Goal: Transaction & Acquisition: Purchase product/service

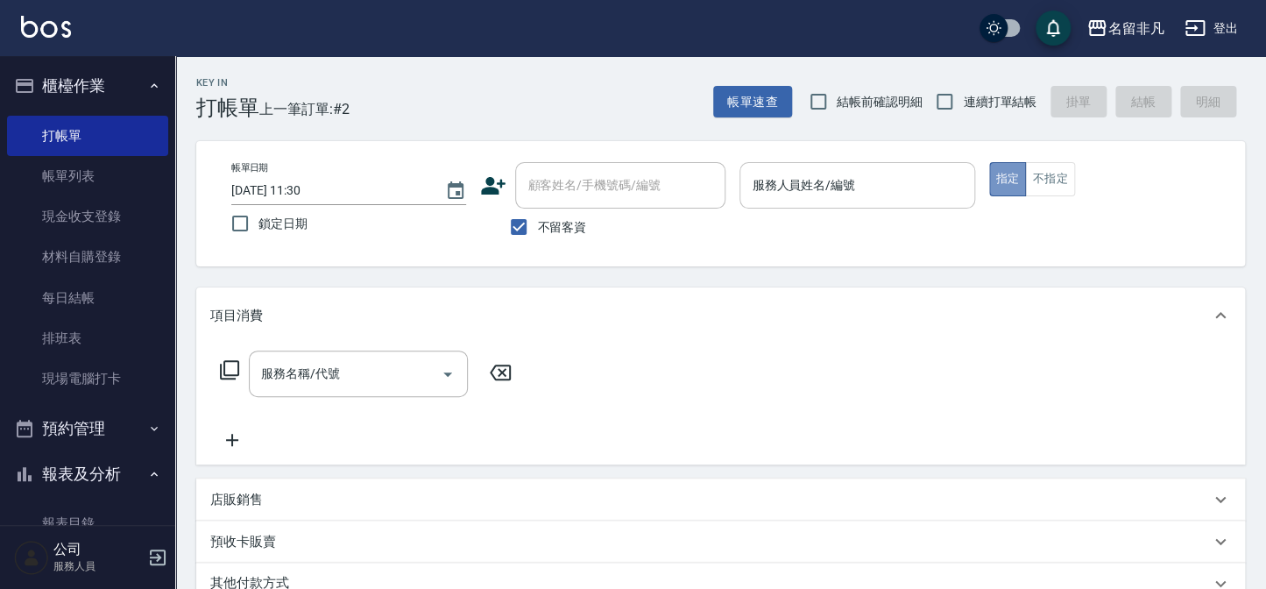
drag, startPoint x: 999, startPoint y: 174, endPoint x: 920, endPoint y: 177, distance: 78.9
click at [999, 173] on button "指定" at bounding box center [1008, 179] width 38 height 34
click at [911, 177] on input "服務人員姓名/編號" at bounding box center [856, 185] width 219 height 31
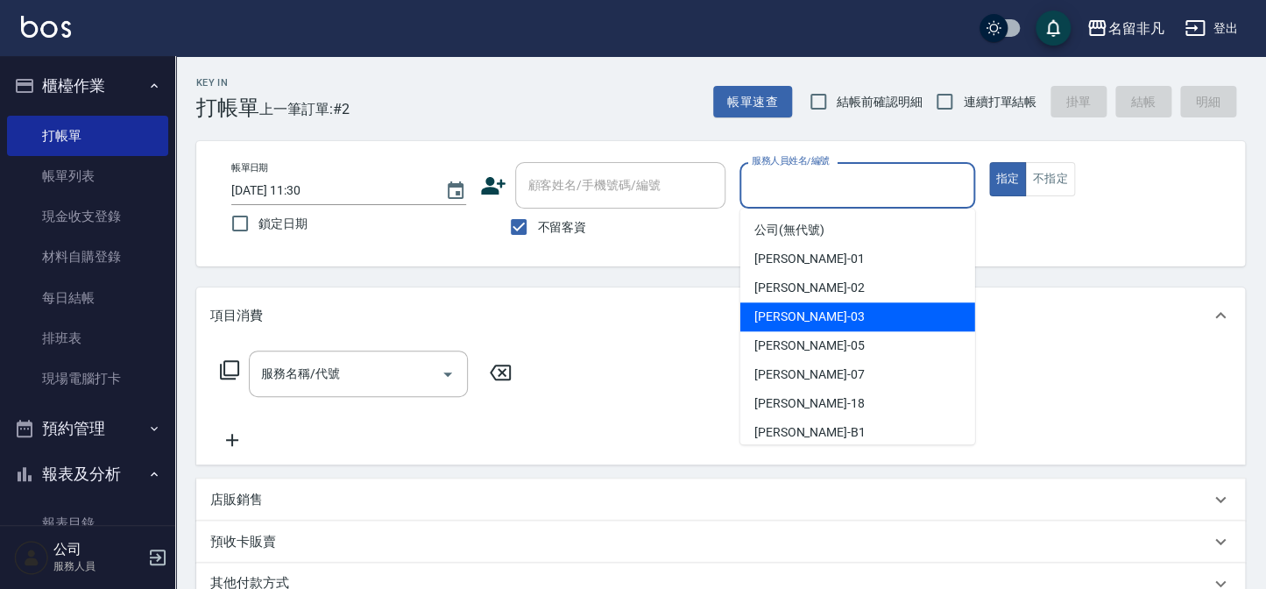
click at [868, 324] on div "[PERSON_NAME] -03" at bounding box center [857, 316] width 235 height 29
type input "[PERSON_NAME]-03"
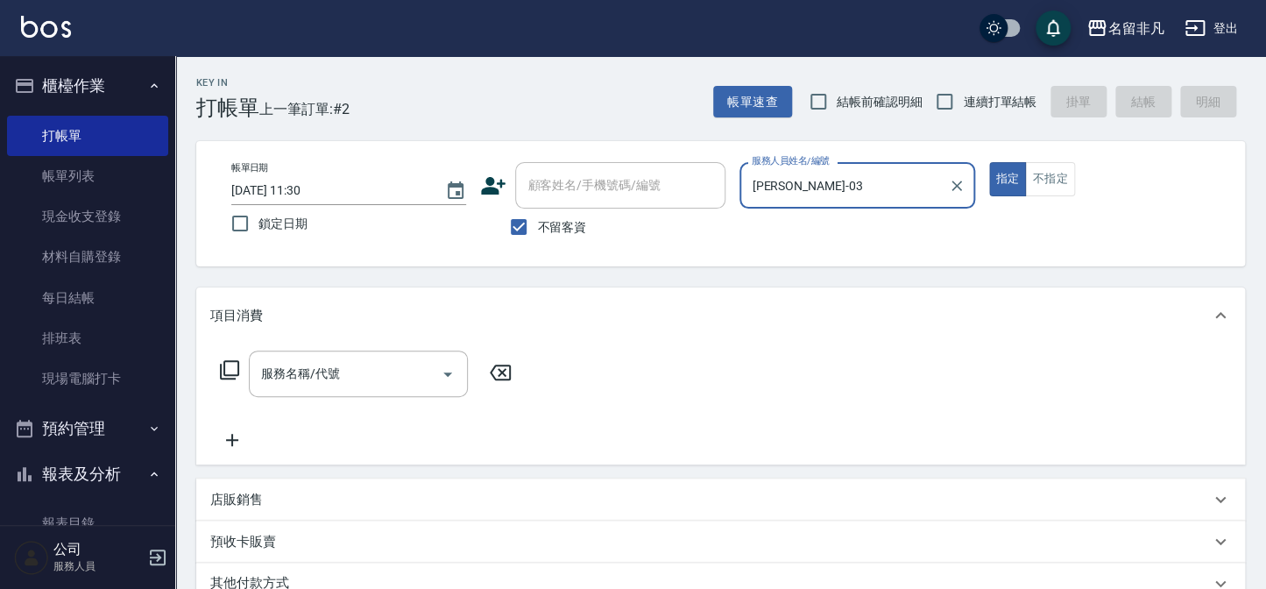
click at [228, 364] on icon at bounding box center [229, 369] width 21 height 21
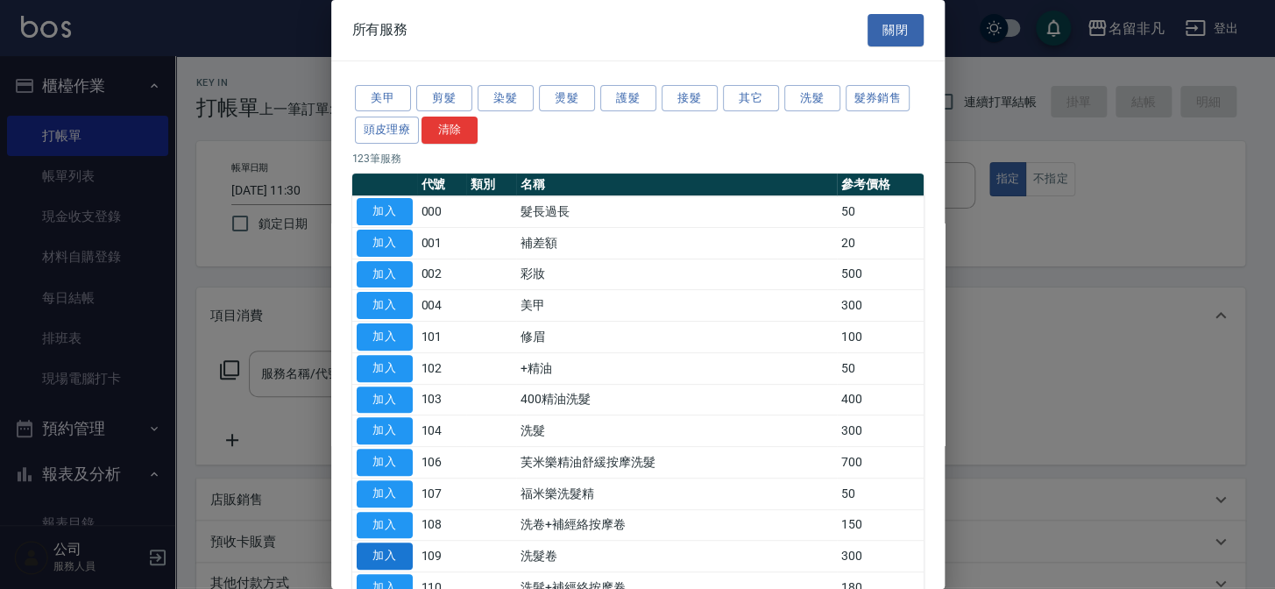
click at [383, 547] on button "加入" at bounding box center [385, 555] width 56 height 27
type input "洗髮卷(109)"
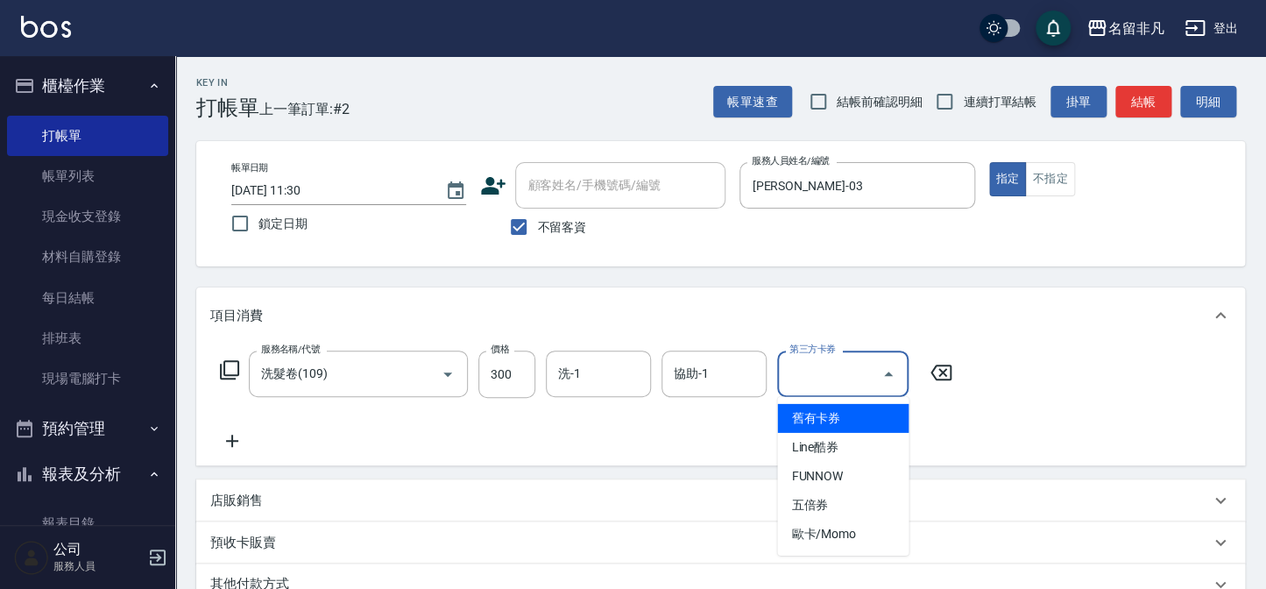
click at [802, 368] on input "第三方卡券" at bounding box center [829, 373] width 89 height 31
click at [831, 410] on span "舊有卡券" at bounding box center [842, 418] width 131 height 29
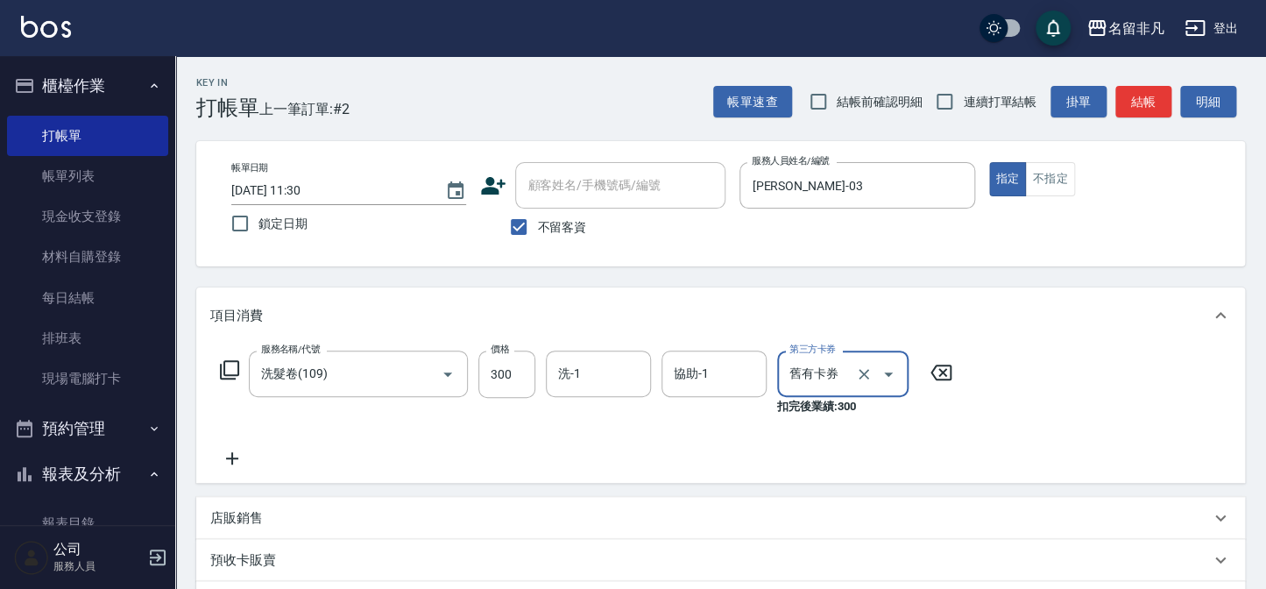
type input "舊有卡券"
click at [1006, 178] on button "指定" at bounding box center [1008, 179] width 38 height 34
click at [1009, 170] on button "指定" at bounding box center [1008, 179] width 38 height 34
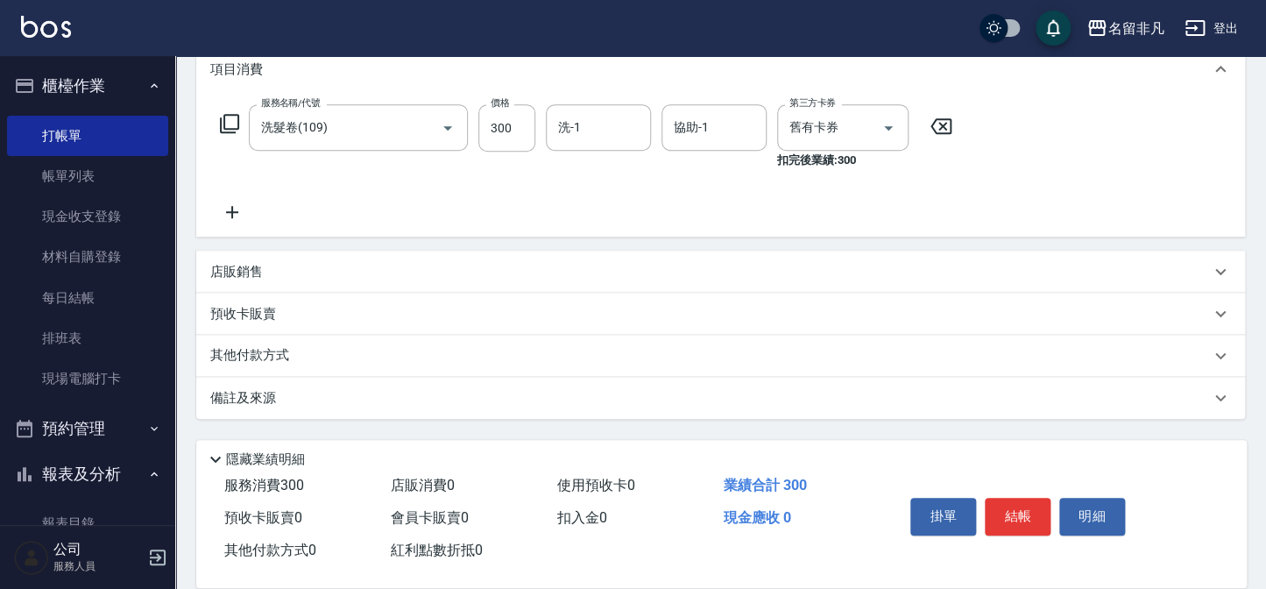
scroll to position [271, 0]
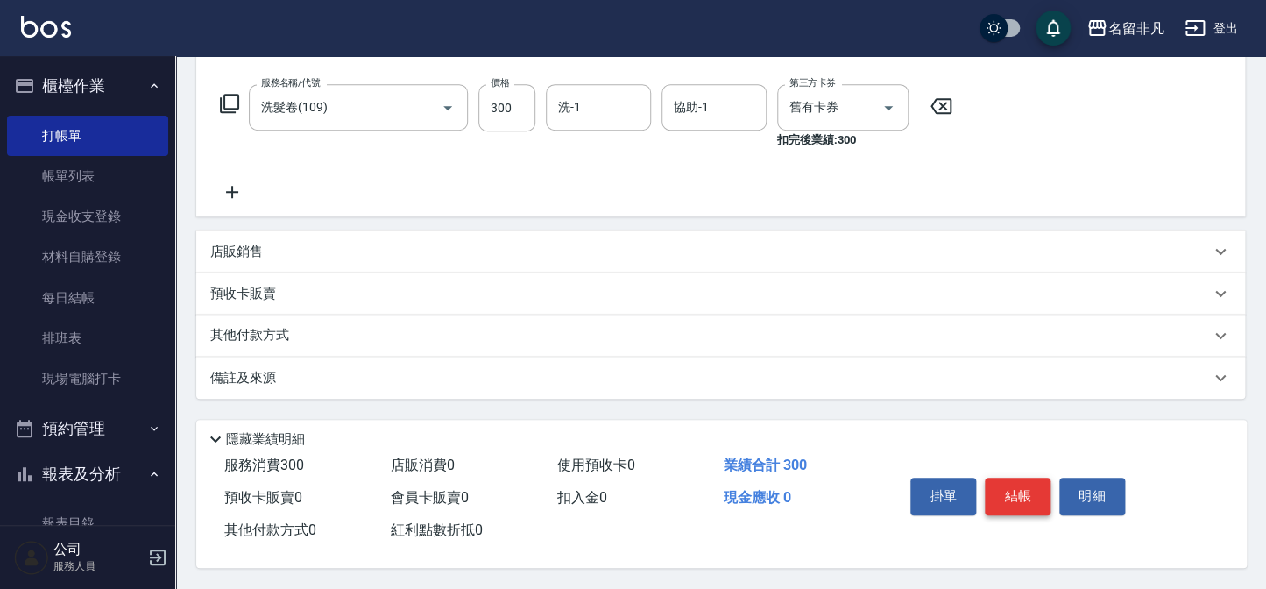
click at [1028, 481] on button "結帳" at bounding box center [1018, 495] width 66 height 37
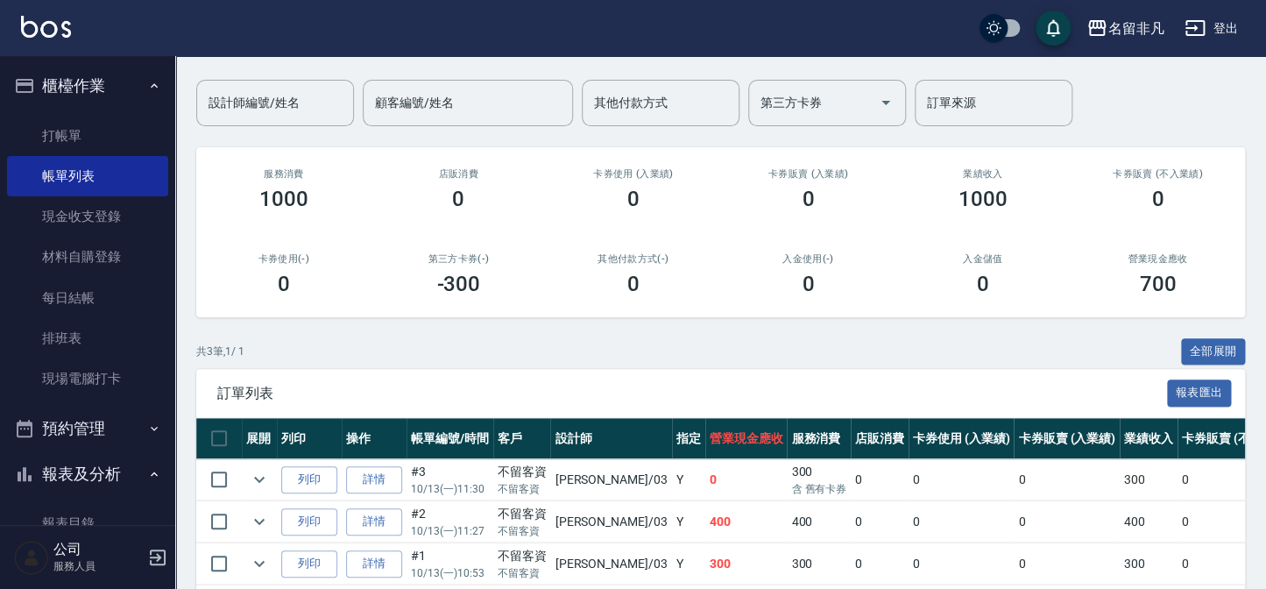
scroll to position [159, 0]
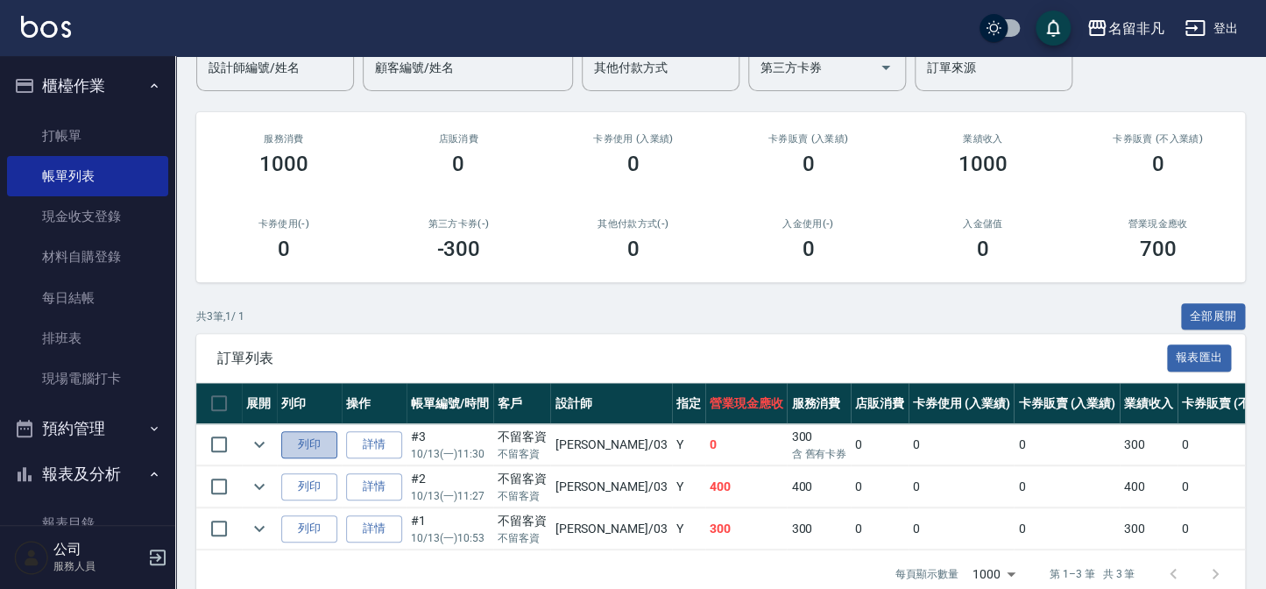
click at [300, 441] on button "列印" at bounding box center [309, 444] width 56 height 27
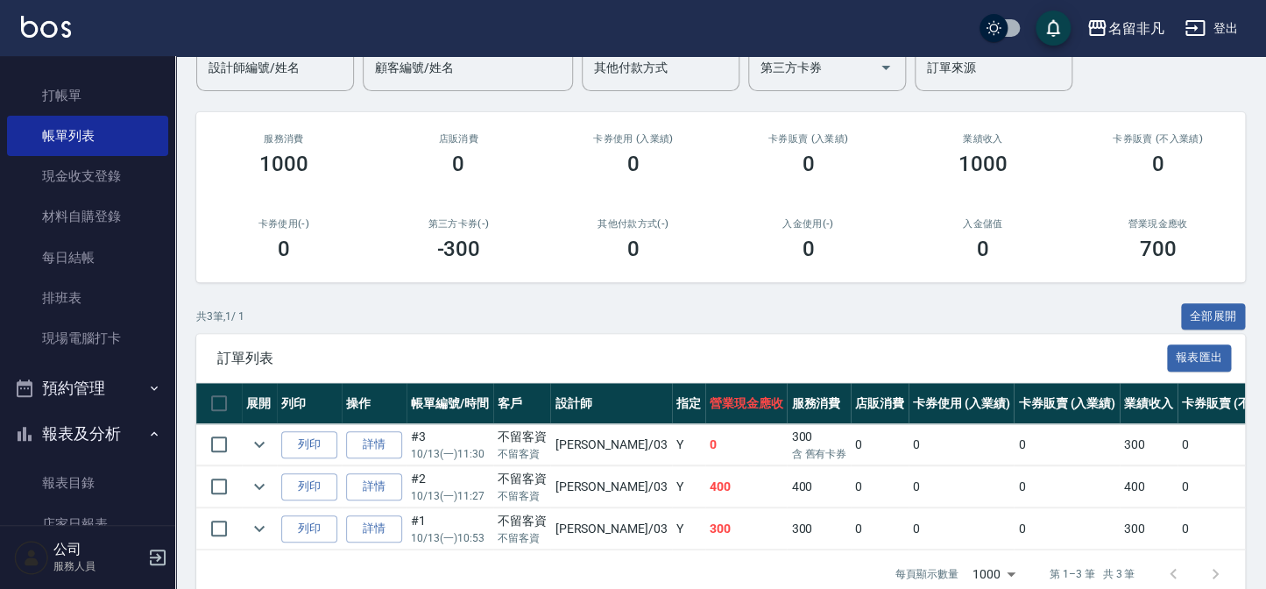
scroll to position [79, 0]
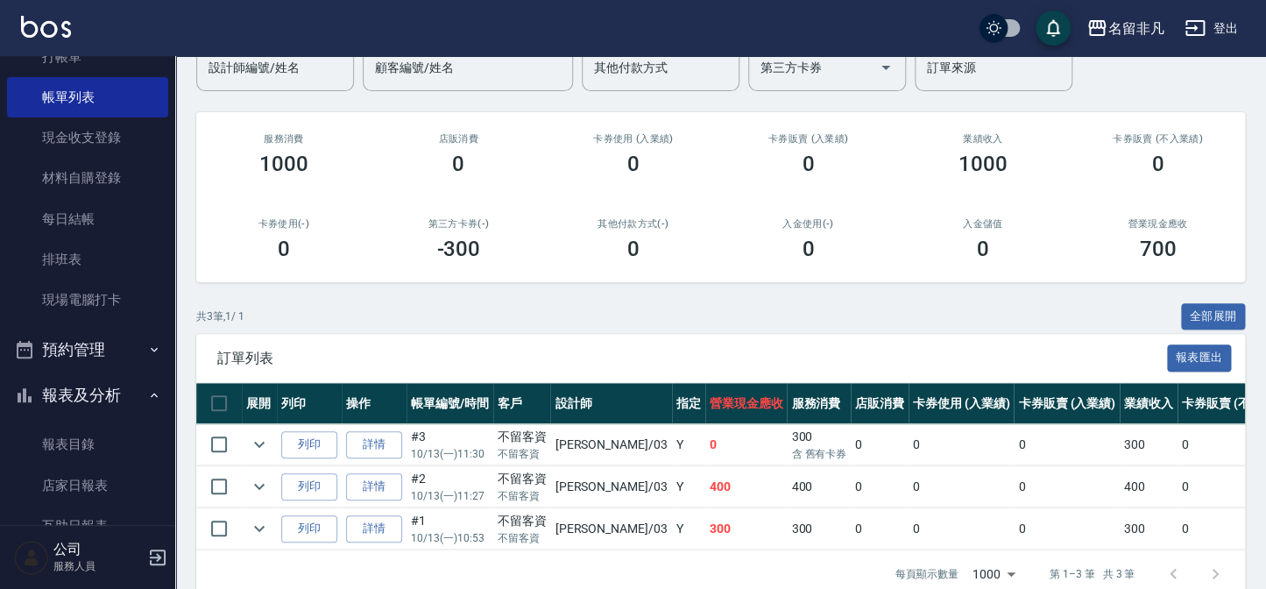
click at [106, 383] on button "報表及分析" at bounding box center [87, 395] width 161 height 46
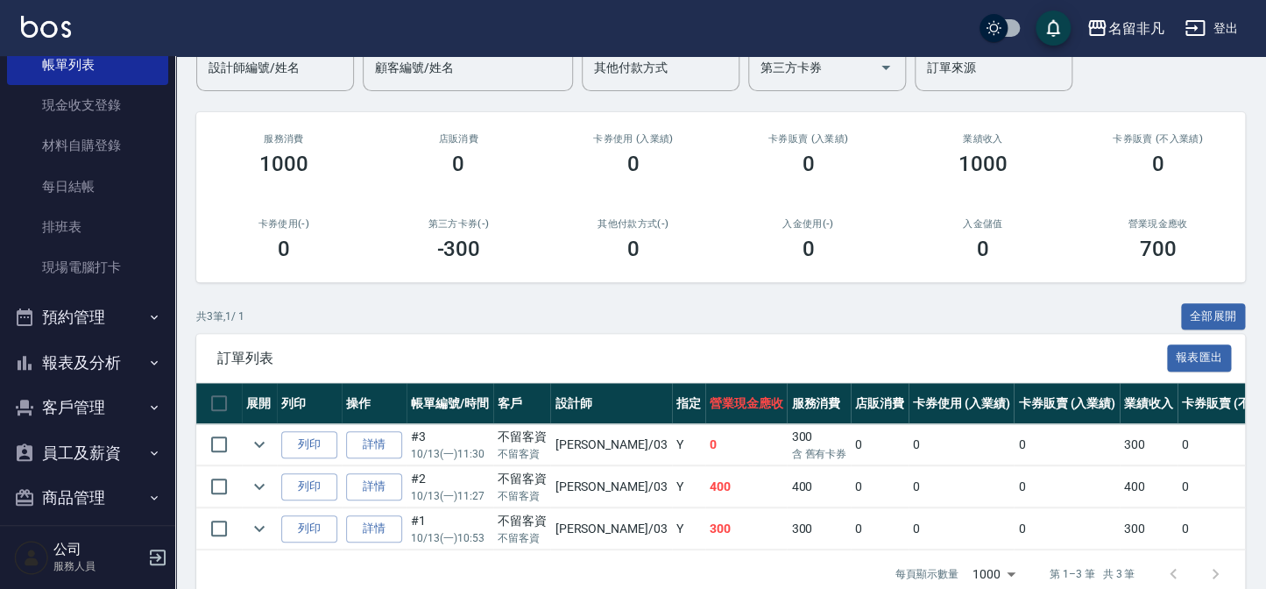
scroll to position [127, 0]
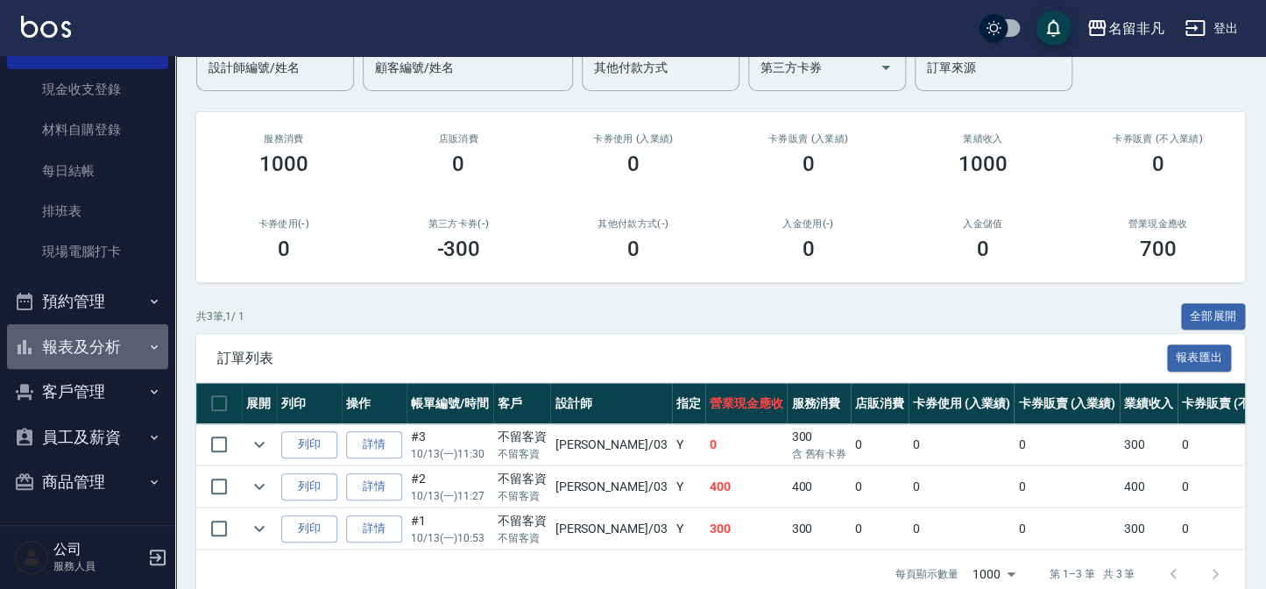
click at [110, 342] on button "報表及分析" at bounding box center [87, 347] width 161 height 46
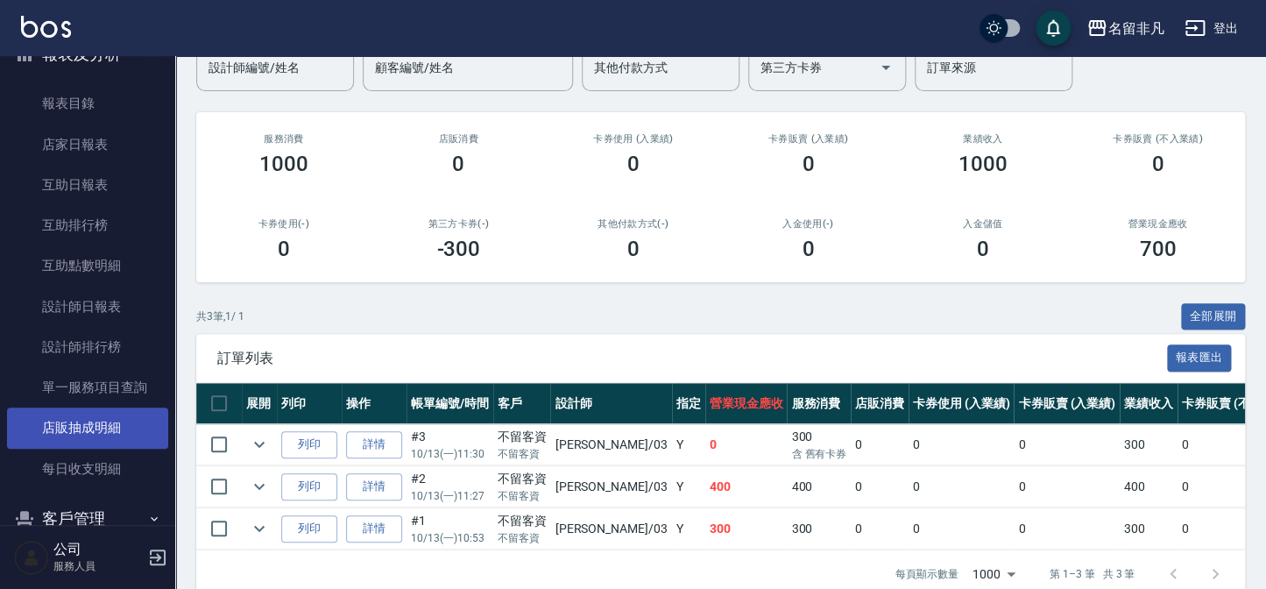
scroll to position [446, 0]
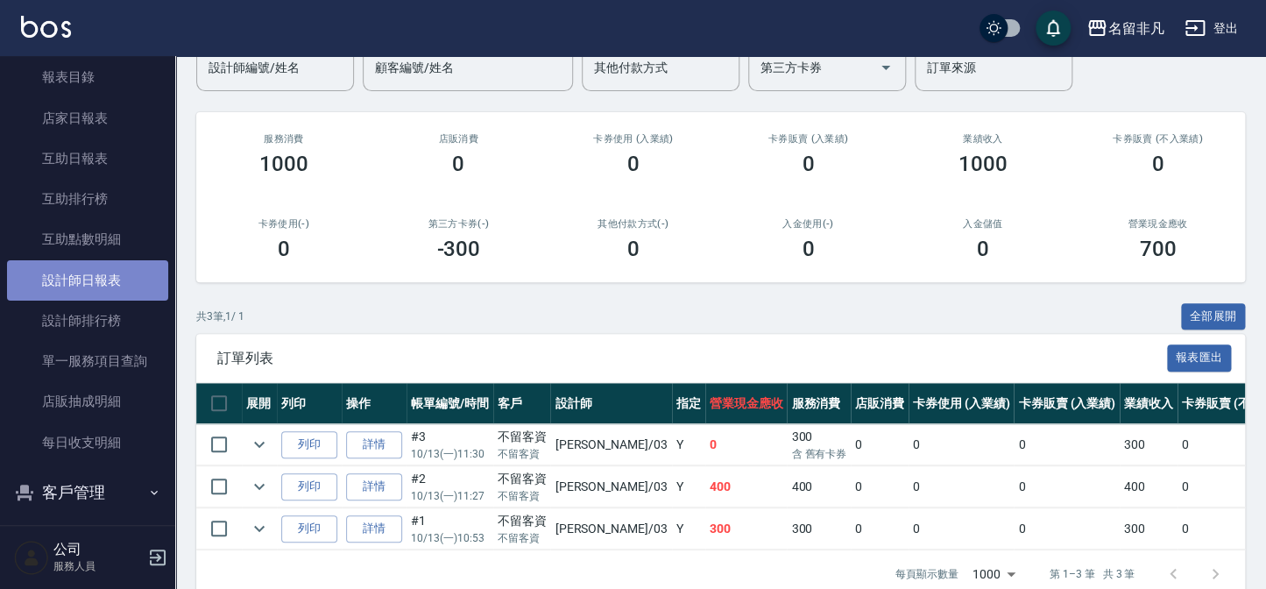
click at [104, 279] on link "設計師日報表" at bounding box center [87, 280] width 161 height 40
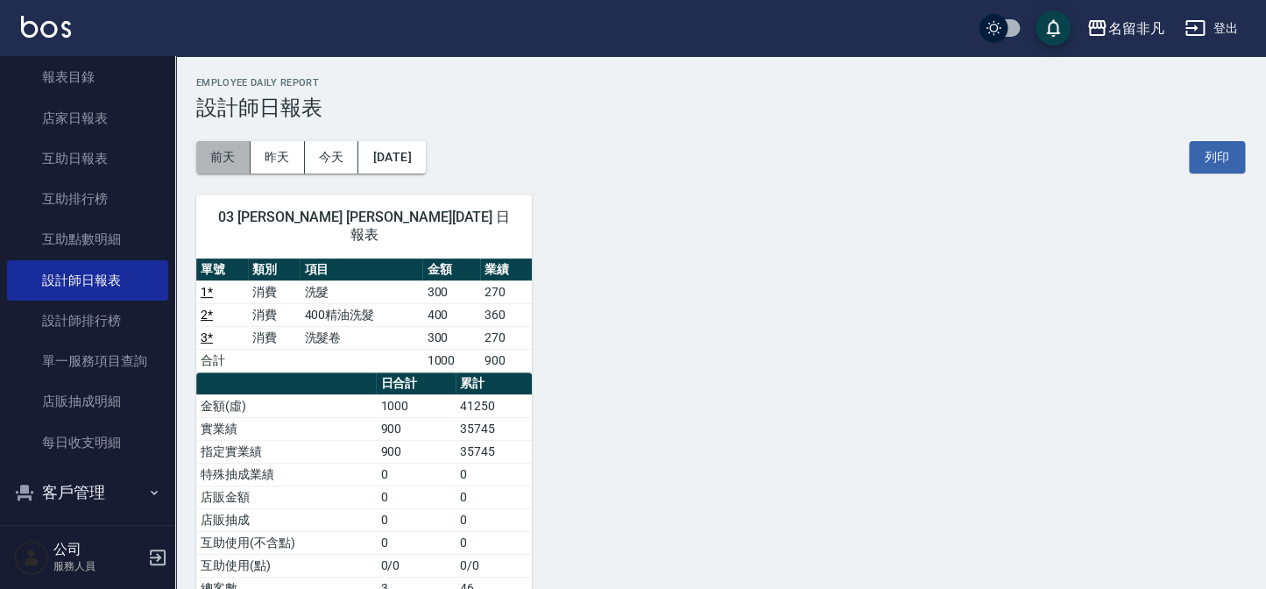
click at [211, 155] on button "前天" at bounding box center [223, 157] width 54 height 32
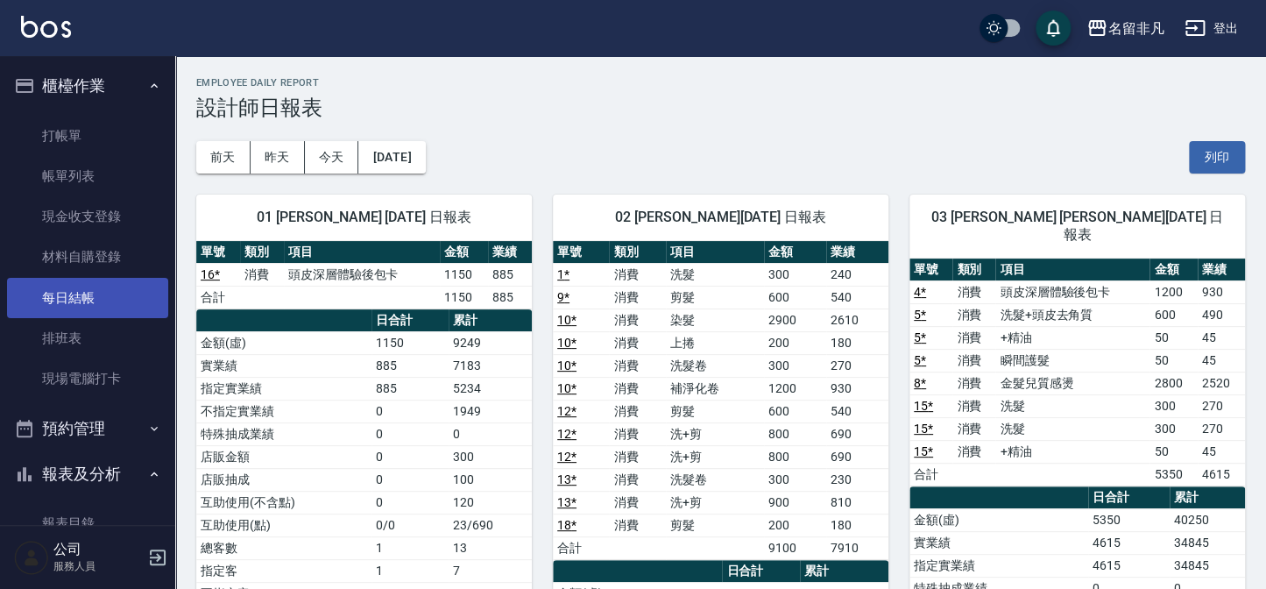
click at [91, 290] on link "每日結帳" at bounding box center [87, 298] width 161 height 40
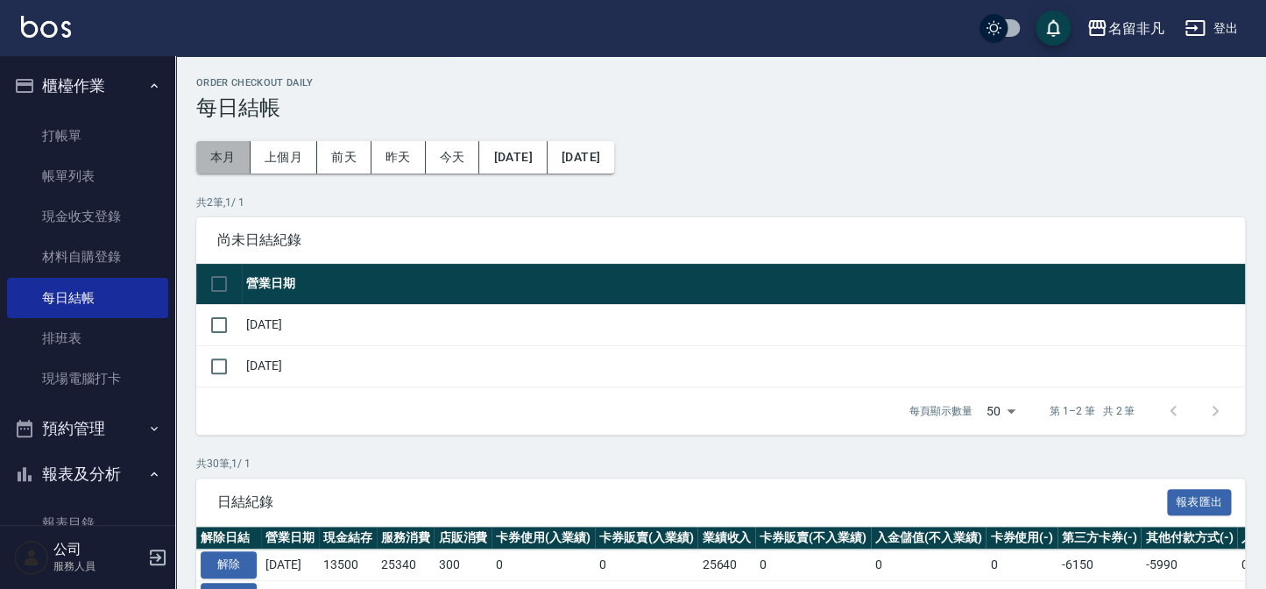
click at [222, 162] on button "本月" at bounding box center [223, 157] width 54 height 32
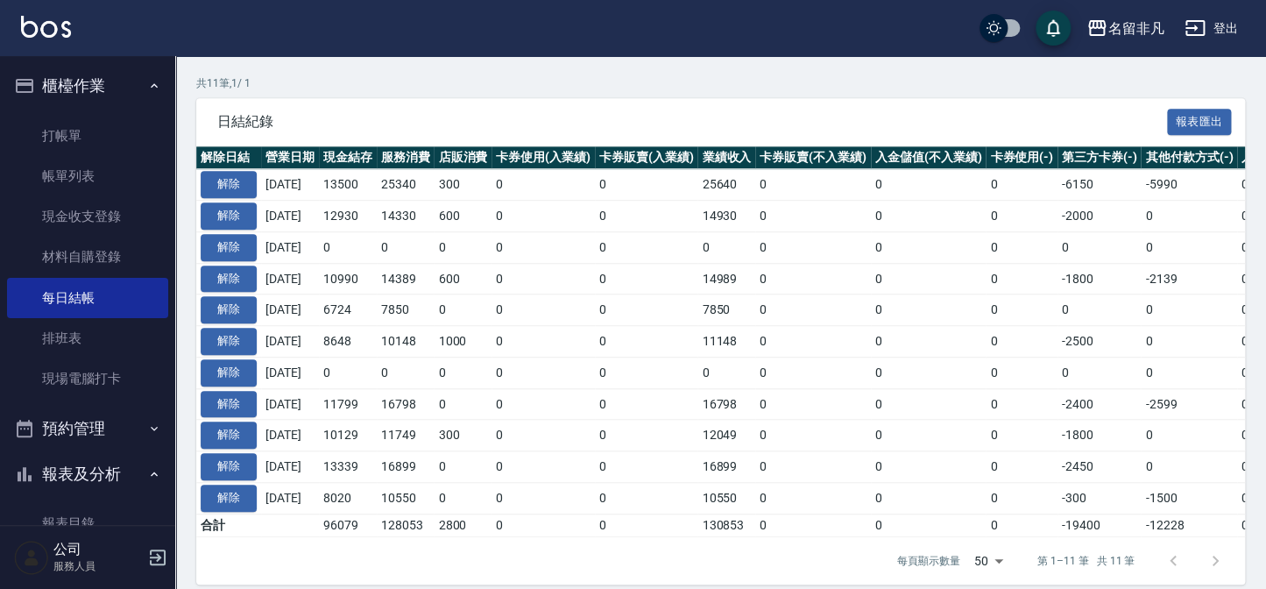
scroll to position [406, 0]
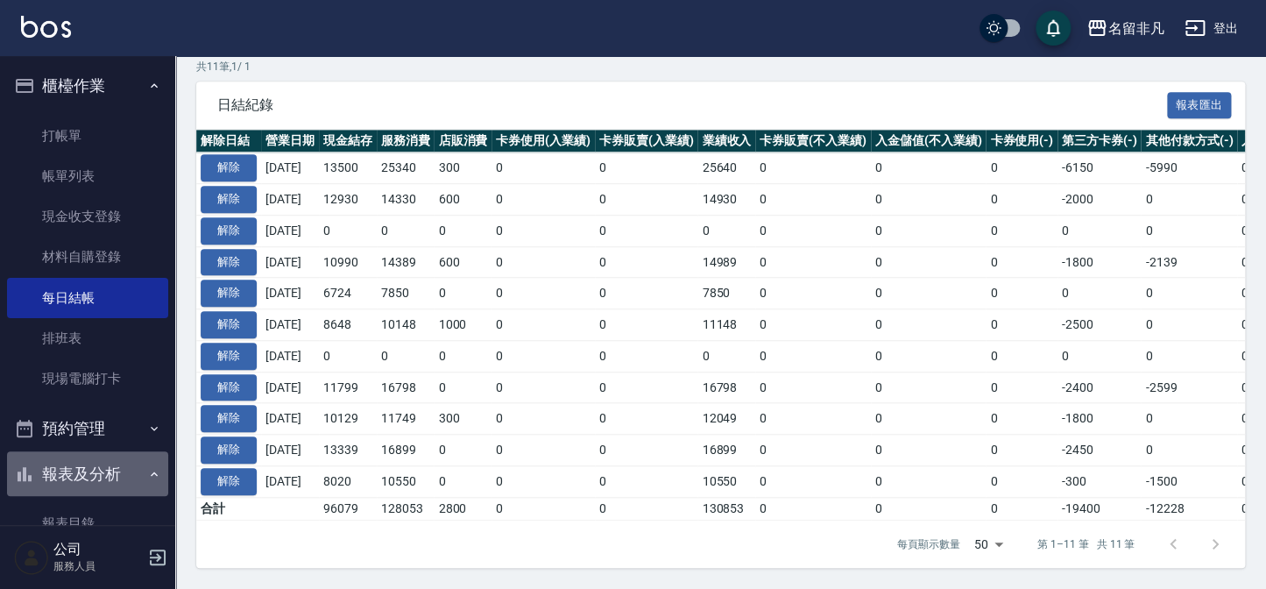
click at [147, 471] on icon "button" at bounding box center [154, 474] width 14 height 14
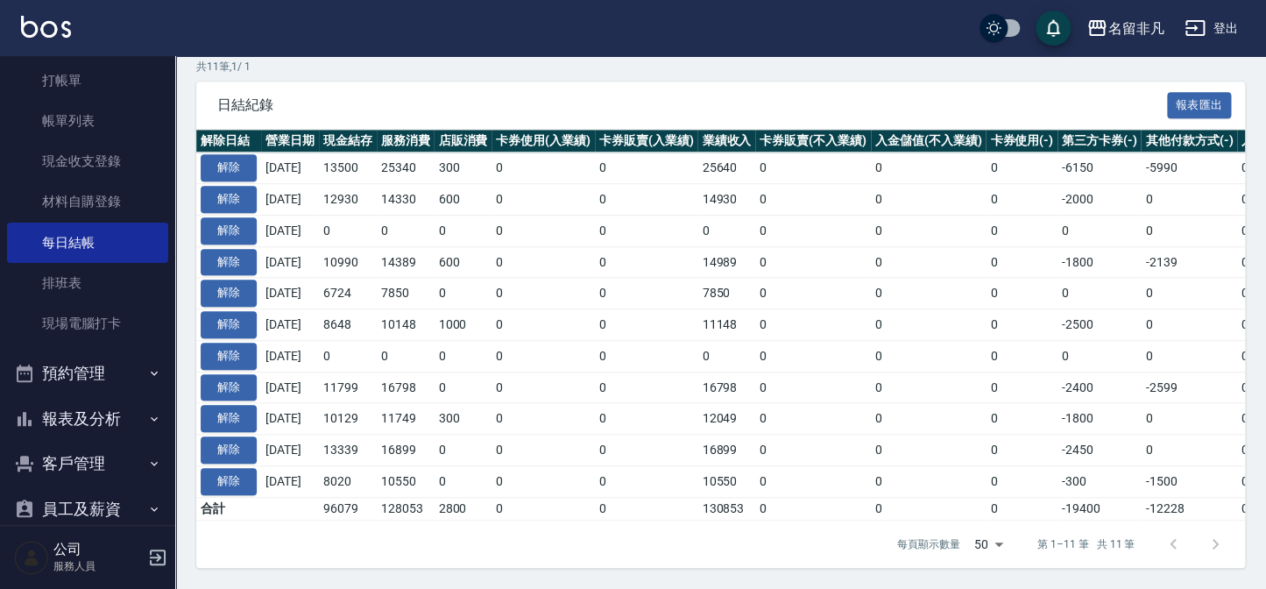
scroll to position [79, 0]
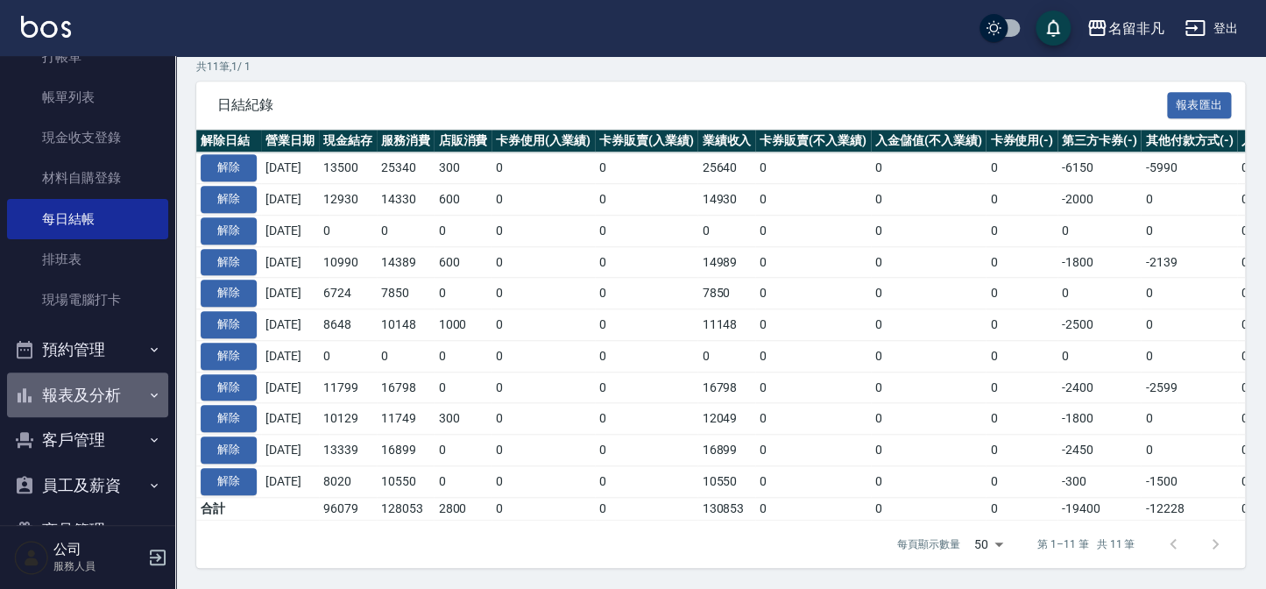
click at [147, 392] on icon "button" at bounding box center [154, 395] width 14 height 14
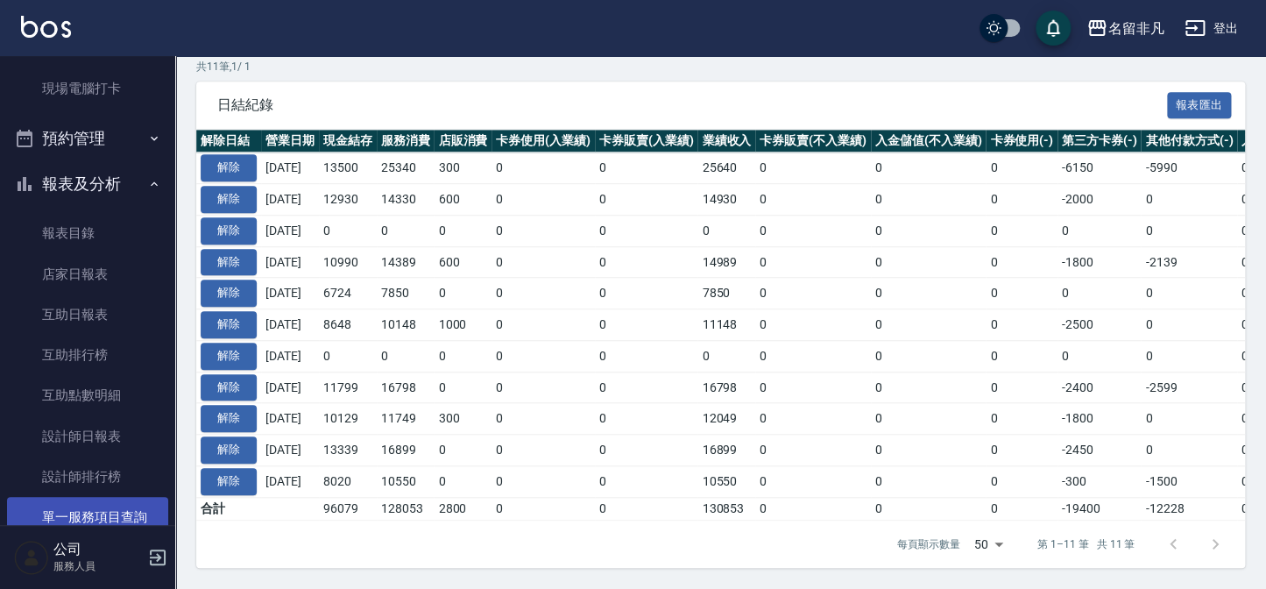
scroll to position [318, 0]
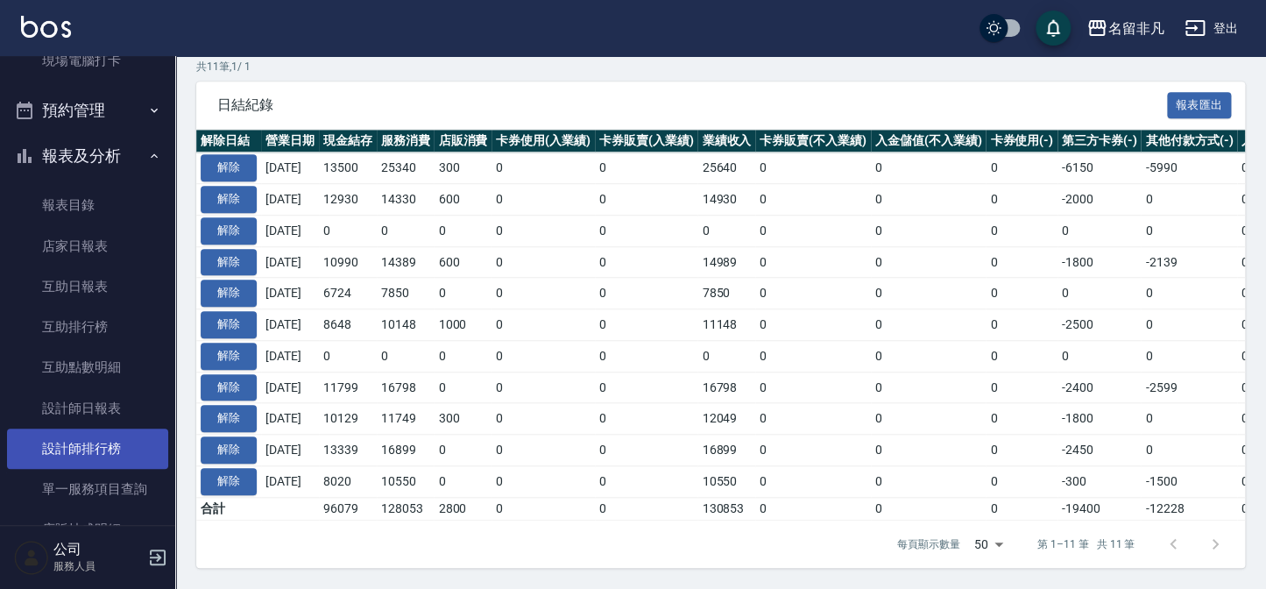
click at [131, 449] on link "設計師排行榜" at bounding box center [87, 448] width 161 height 40
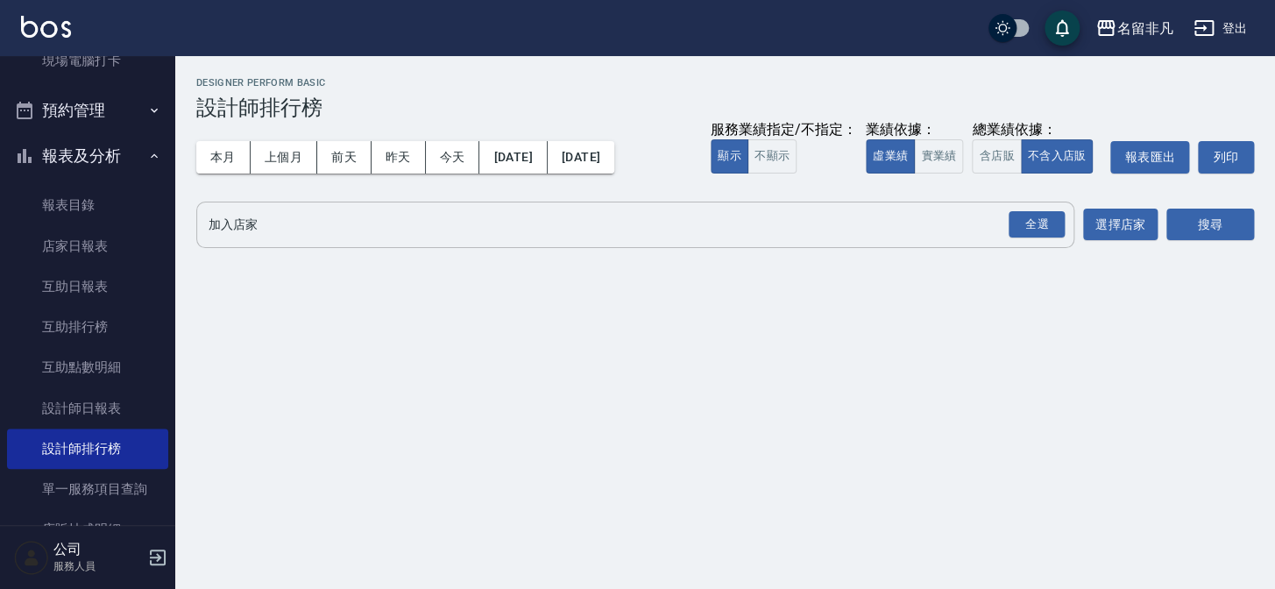
click at [457, 217] on input "加入店家" at bounding box center [622, 224] width 836 height 31
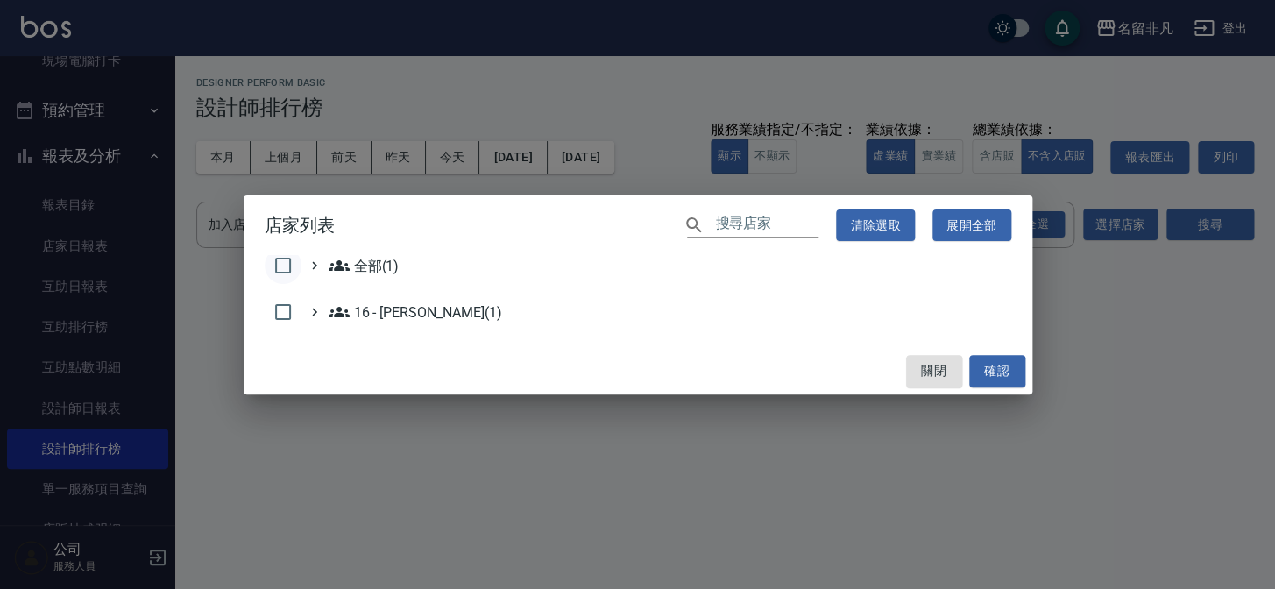
click at [286, 265] on input "checkbox" at bounding box center [283, 265] width 37 height 37
checkbox input "true"
click at [998, 371] on button "確認" at bounding box center [997, 371] width 56 height 32
checkbox input "false"
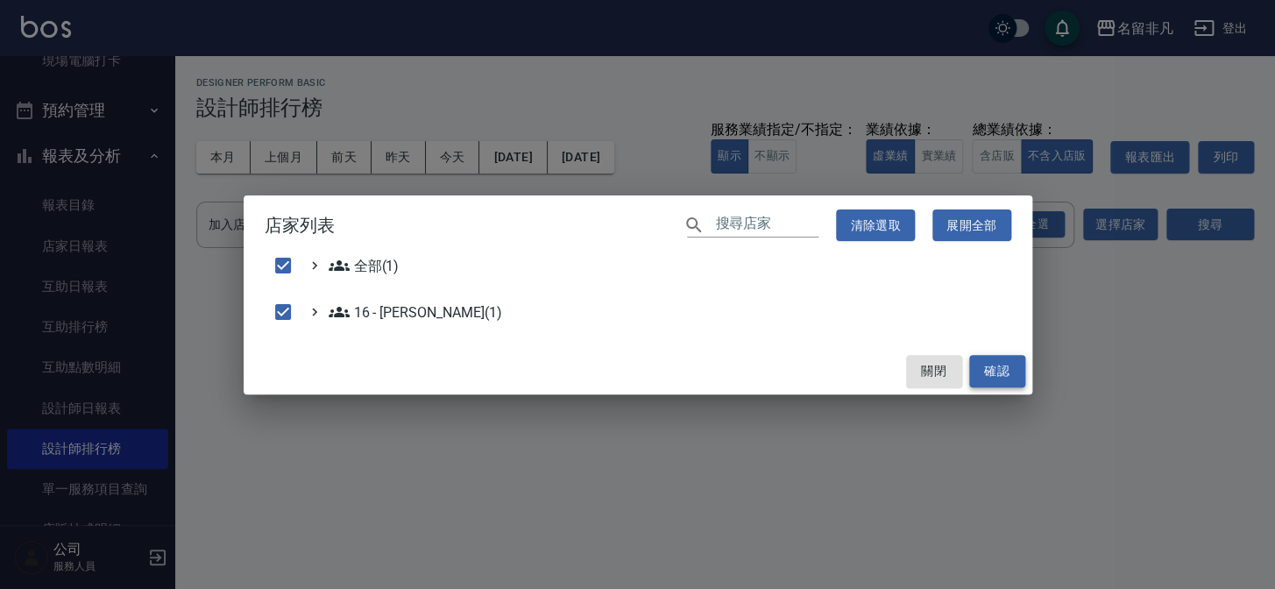
checkbox input "false"
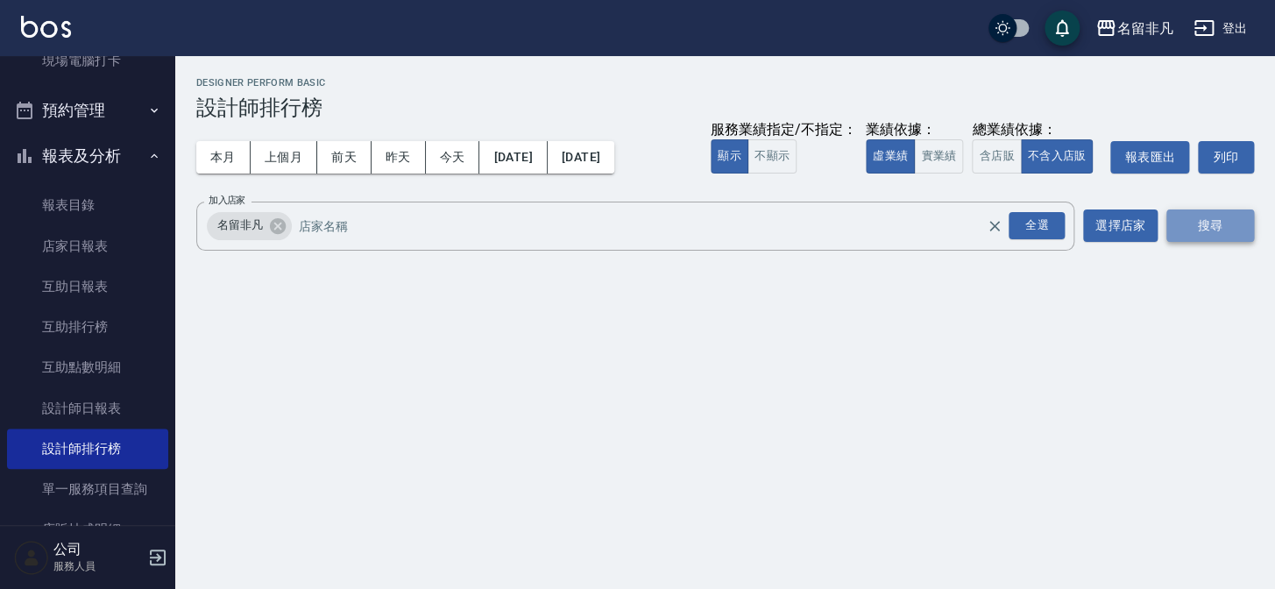
click at [1203, 222] on button "搜尋" at bounding box center [1210, 225] width 88 height 32
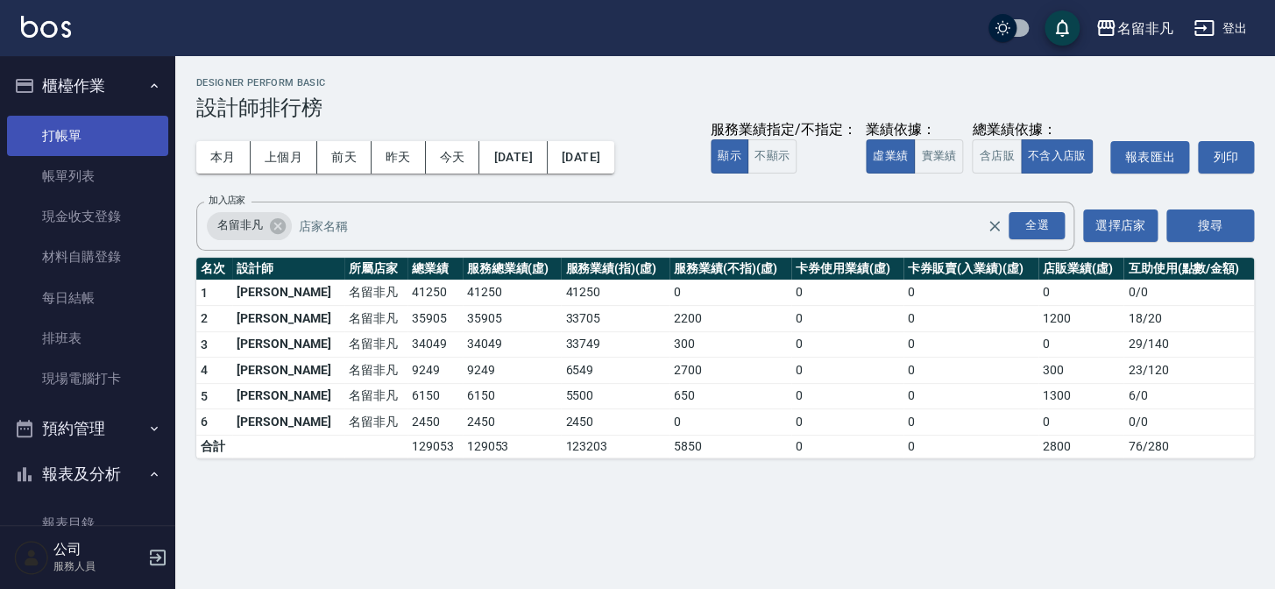
click at [123, 137] on link "打帳單" at bounding box center [87, 136] width 161 height 40
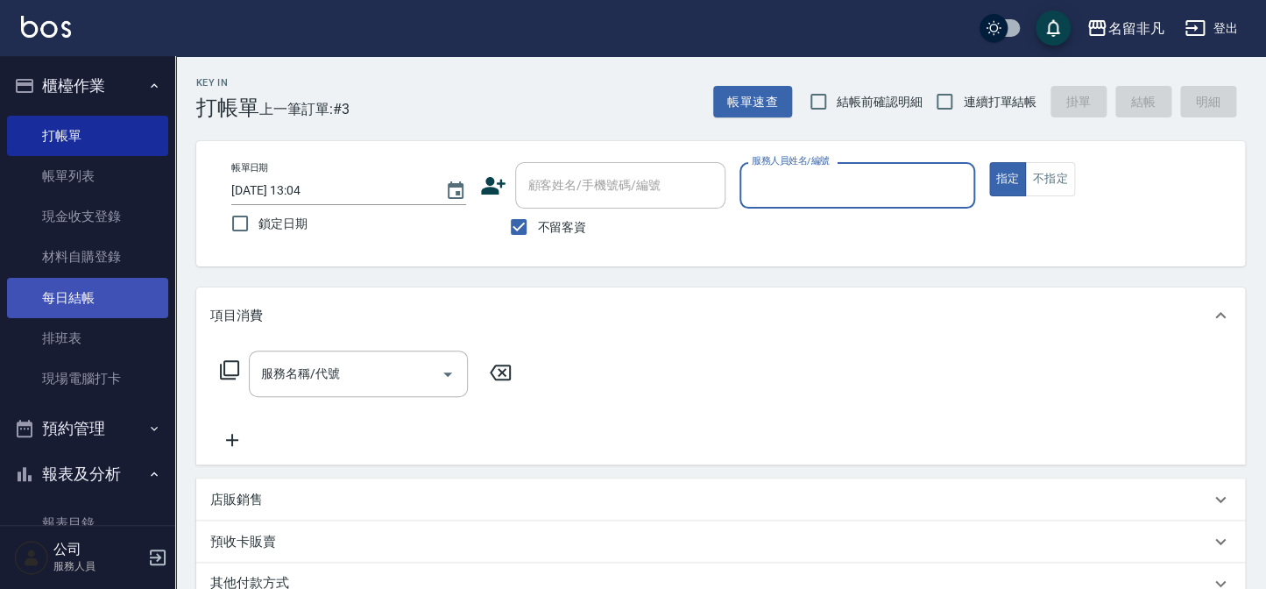
click at [110, 295] on link "每日結帳" at bounding box center [87, 298] width 161 height 40
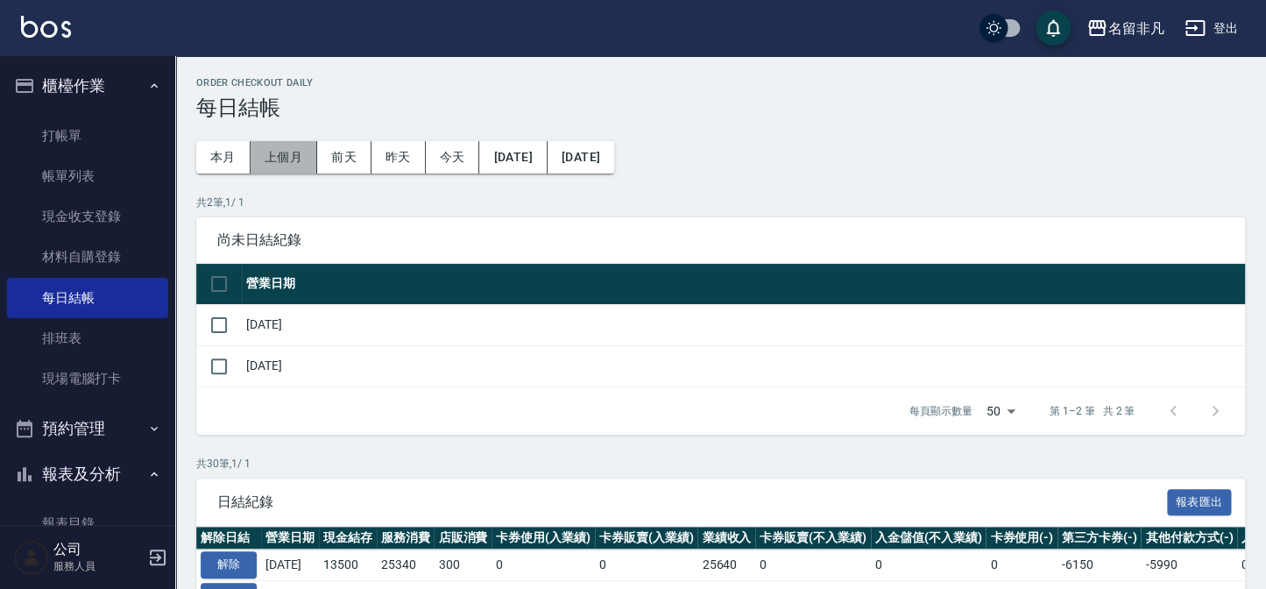
click at [282, 153] on button "上個月" at bounding box center [284, 157] width 67 height 32
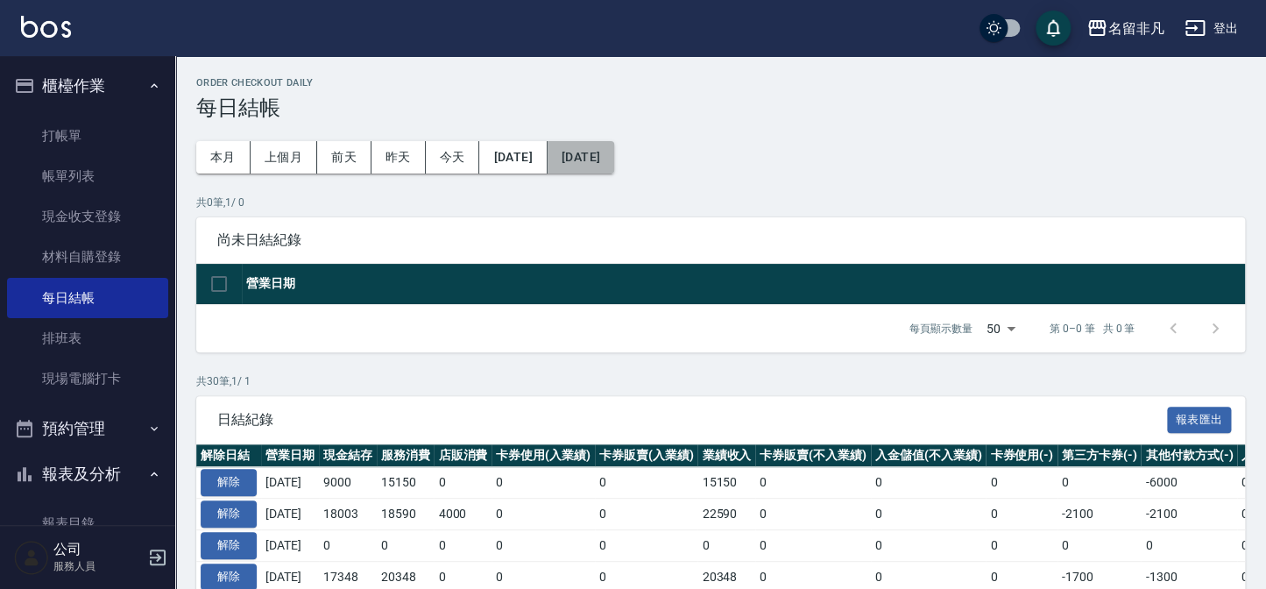
click at [614, 157] on button "[DATE]" at bounding box center [581, 157] width 67 height 32
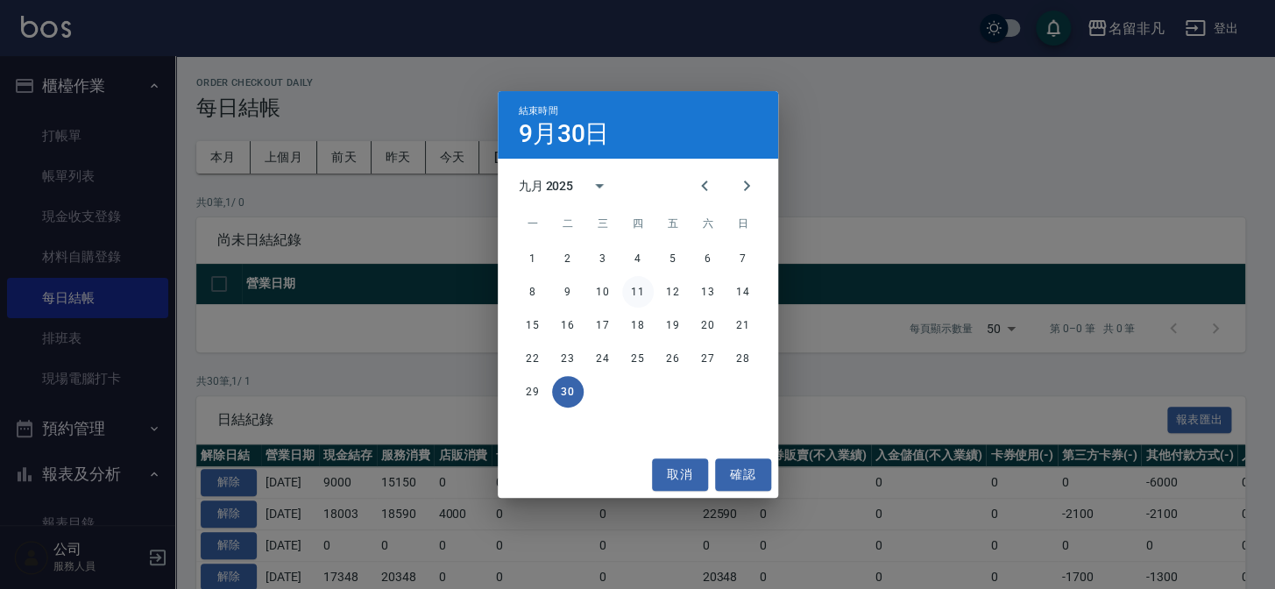
click at [638, 289] on button "11" at bounding box center [638, 292] width 32 height 32
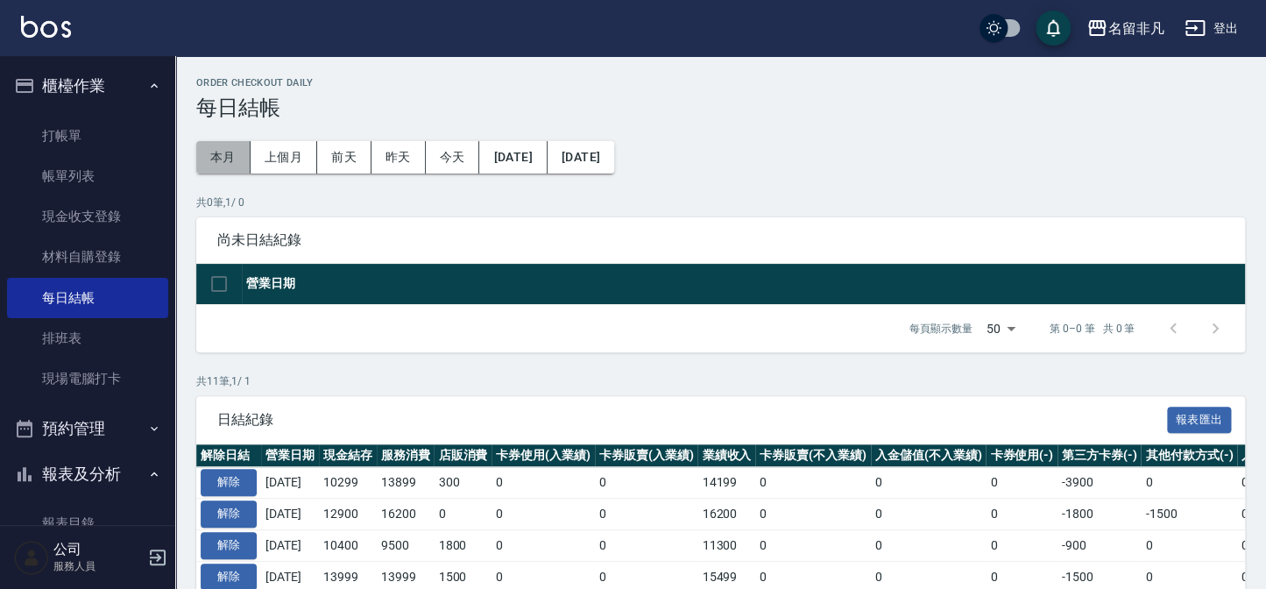
click at [224, 158] on button "本月" at bounding box center [223, 157] width 54 height 32
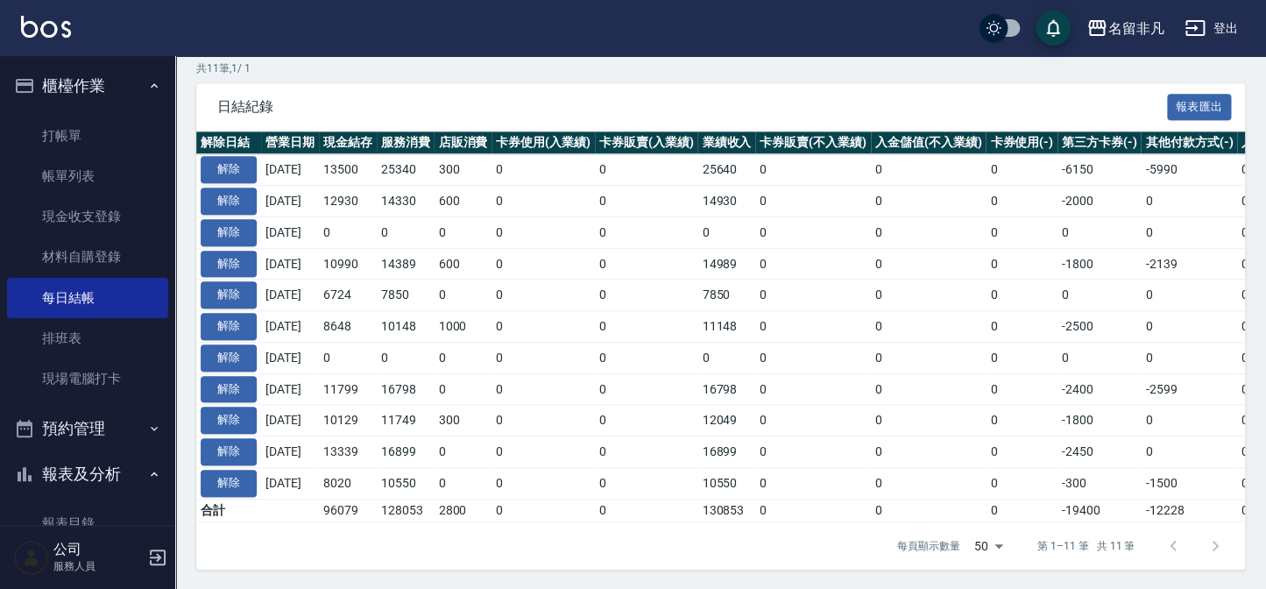
scroll to position [406, 0]
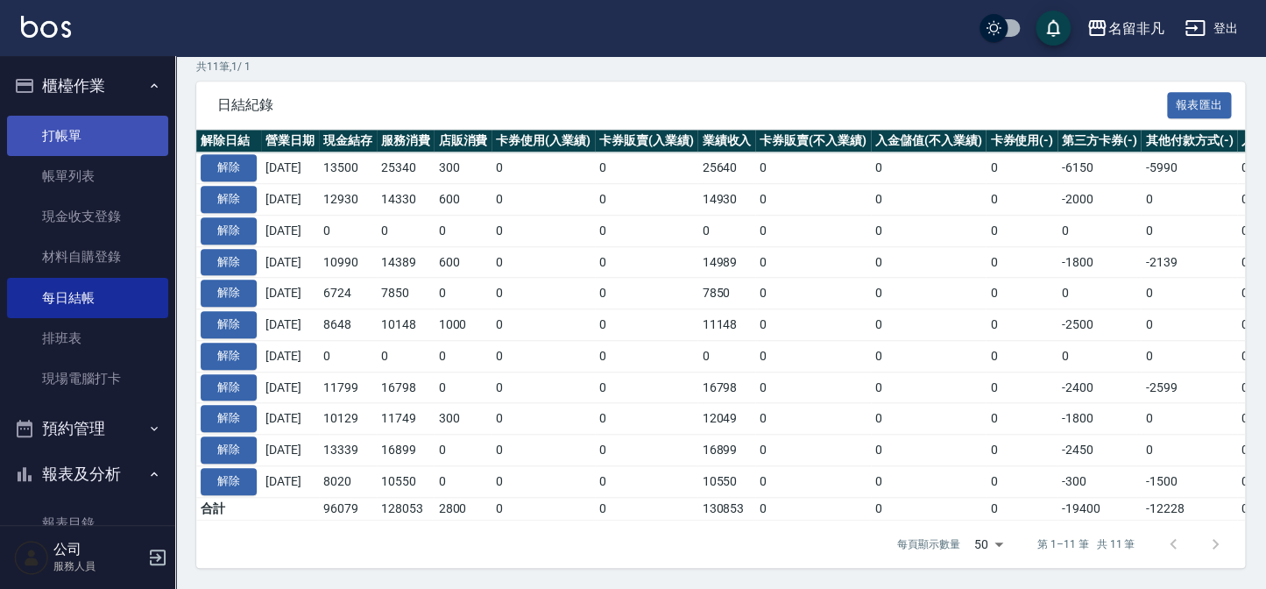
click at [111, 138] on link "打帳單" at bounding box center [87, 136] width 161 height 40
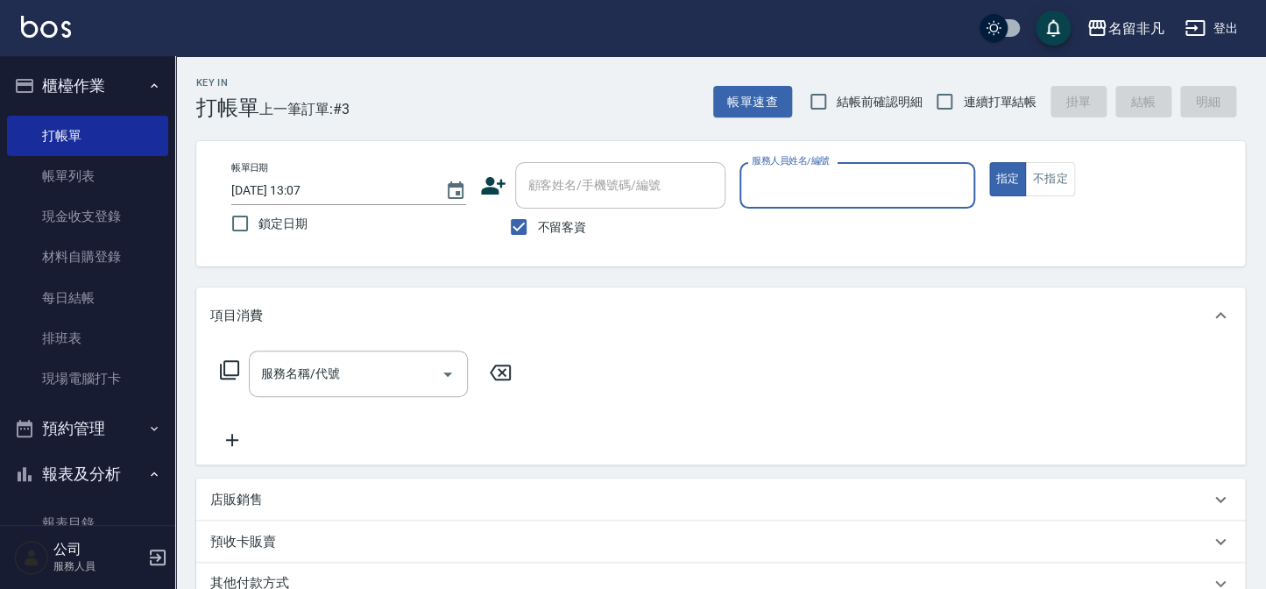
click at [819, 177] on input "服務人員姓名/編號" at bounding box center [856, 185] width 219 height 31
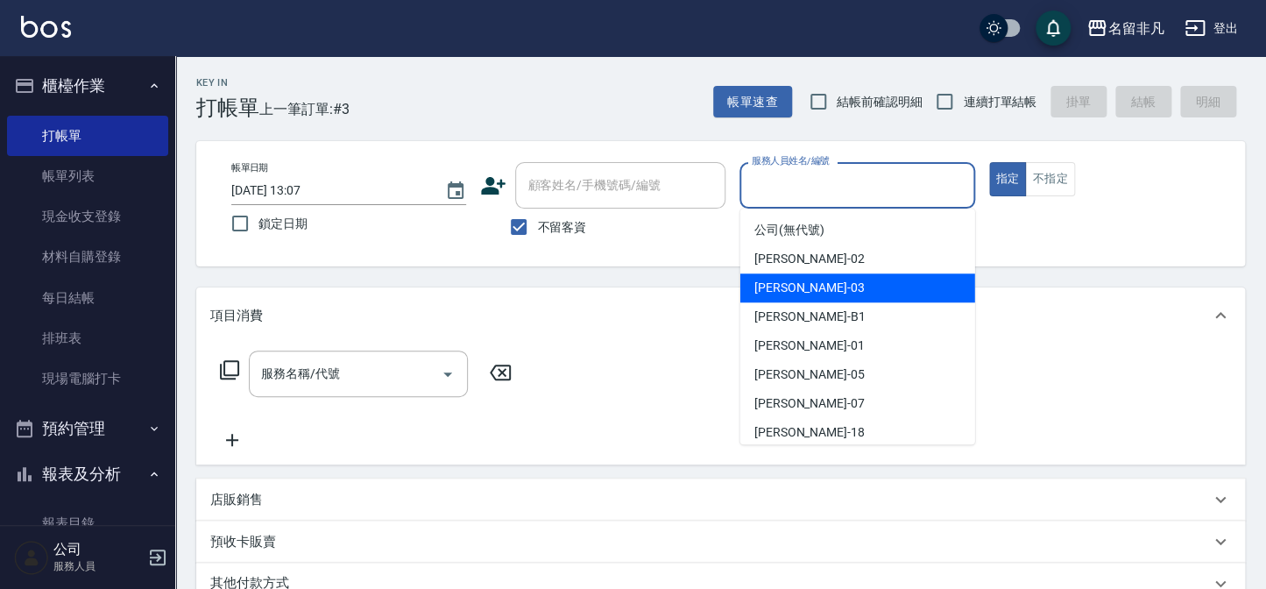
click at [847, 282] on div "[PERSON_NAME] -03" at bounding box center [857, 287] width 235 height 29
type input "[PERSON_NAME]-03"
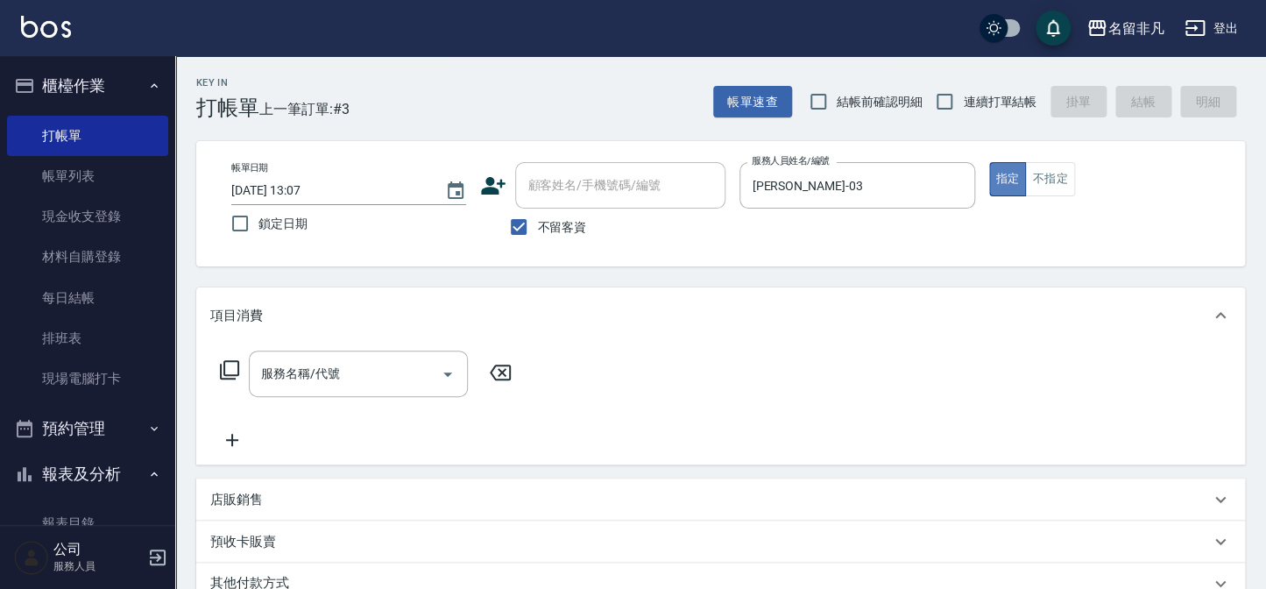
click at [1013, 166] on button "指定" at bounding box center [1008, 179] width 38 height 34
click at [227, 368] on icon at bounding box center [229, 369] width 21 height 21
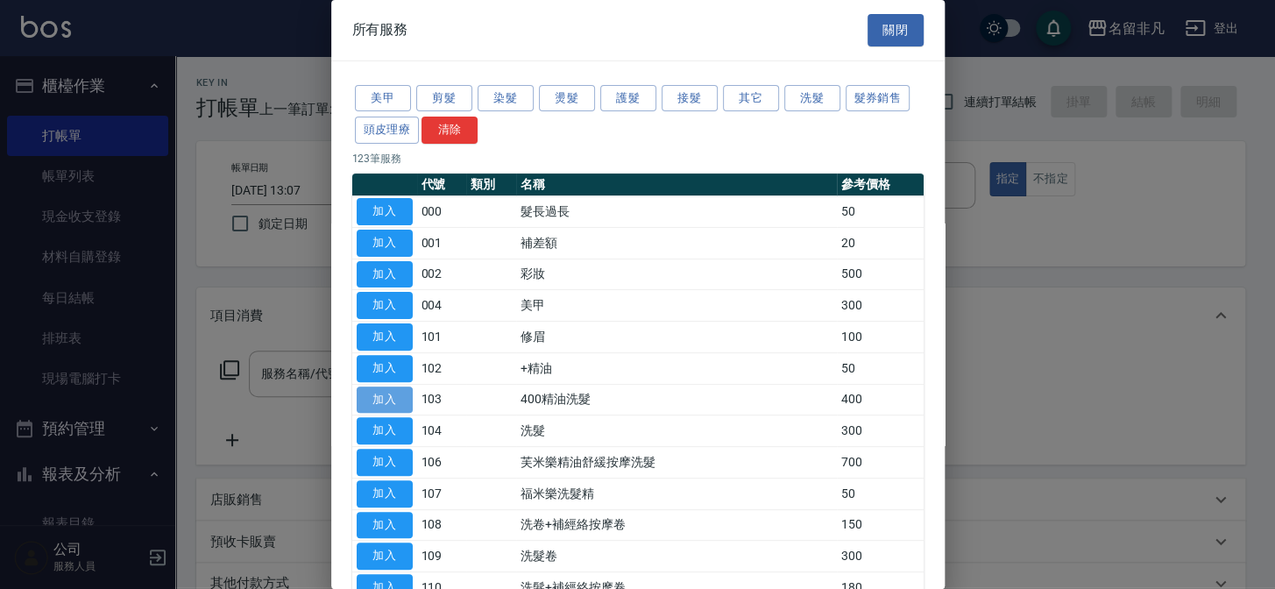
click at [377, 386] on button "加入" at bounding box center [385, 399] width 56 height 27
type input "400精油洗髮(103)"
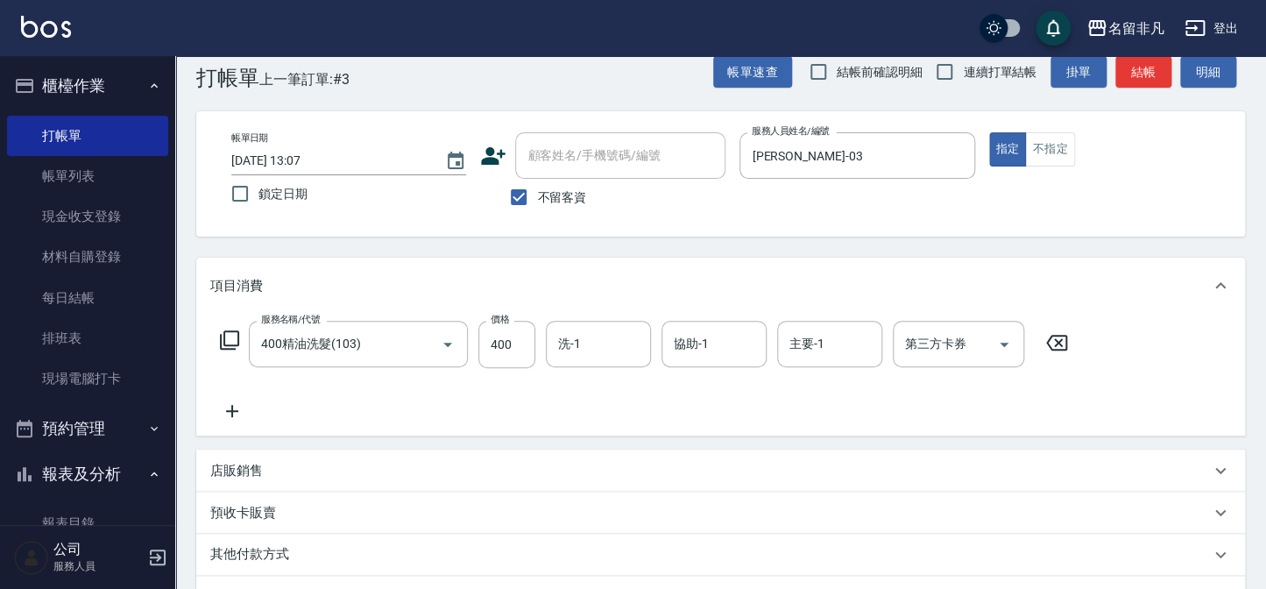
scroll to position [14, 0]
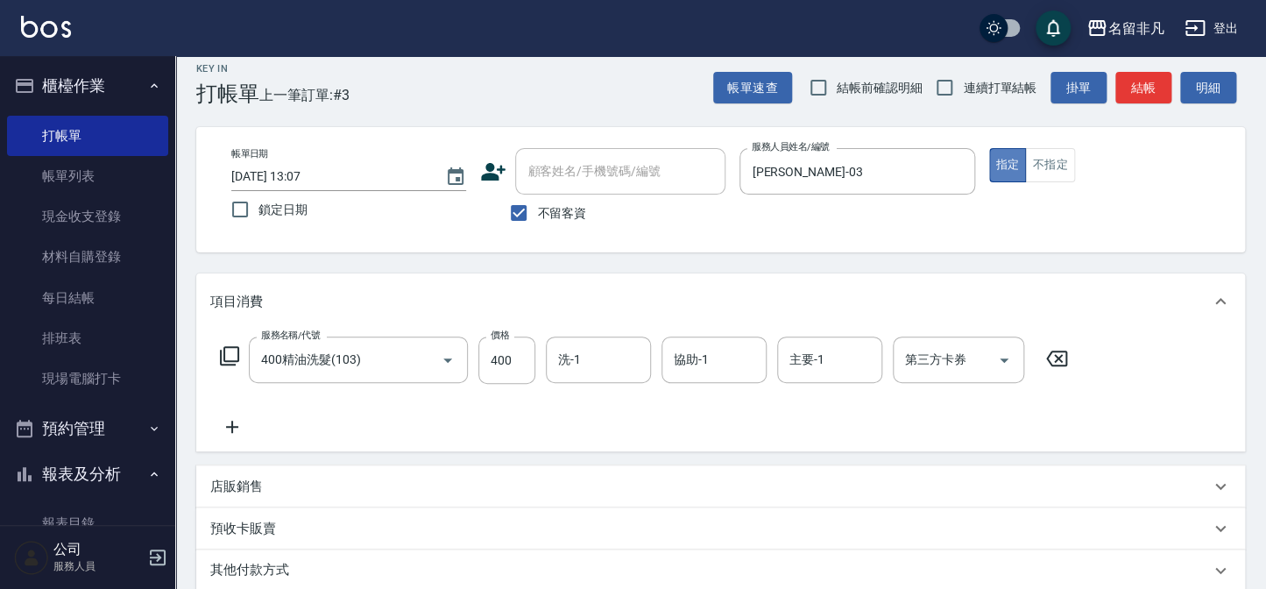
click at [1011, 157] on button "指定" at bounding box center [1008, 165] width 38 height 34
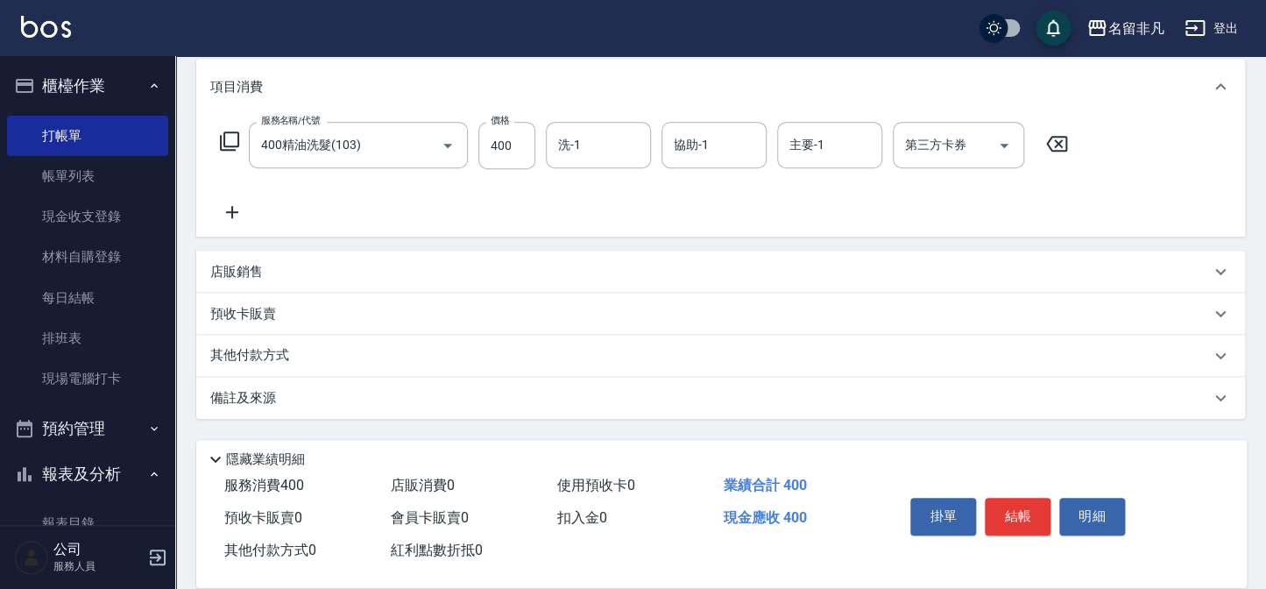
scroll to position [253, 0]
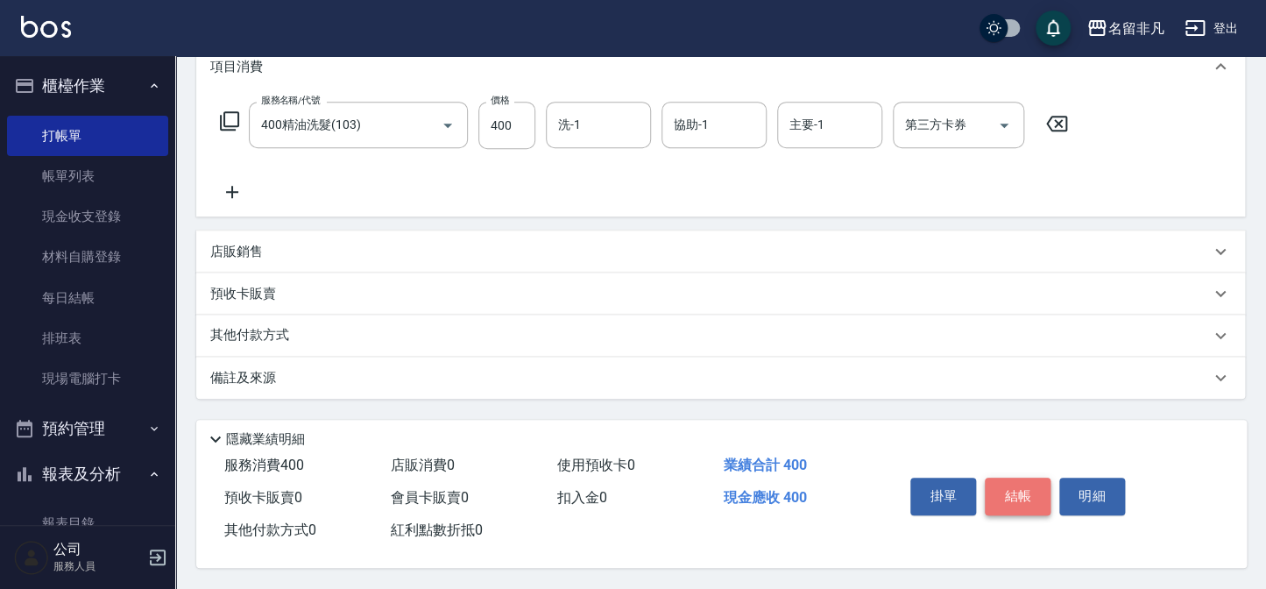
click at [1012, 485] on button "結帳" at bounding box center [1018, 495] width 66 height 37
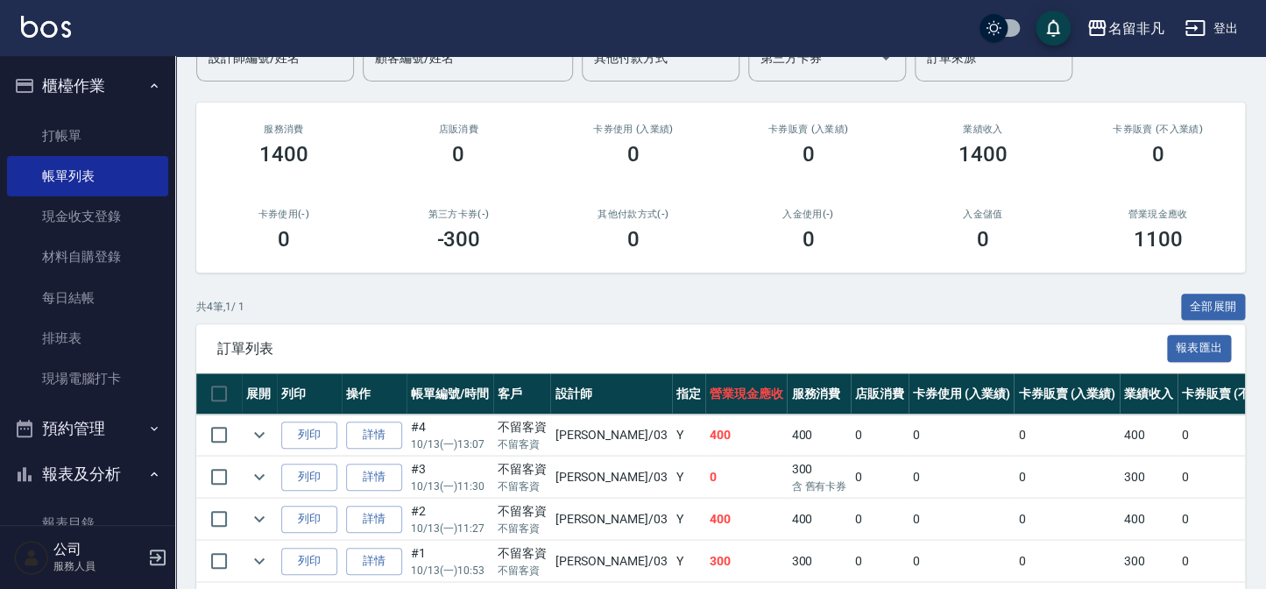
scroll to position [238, 0]
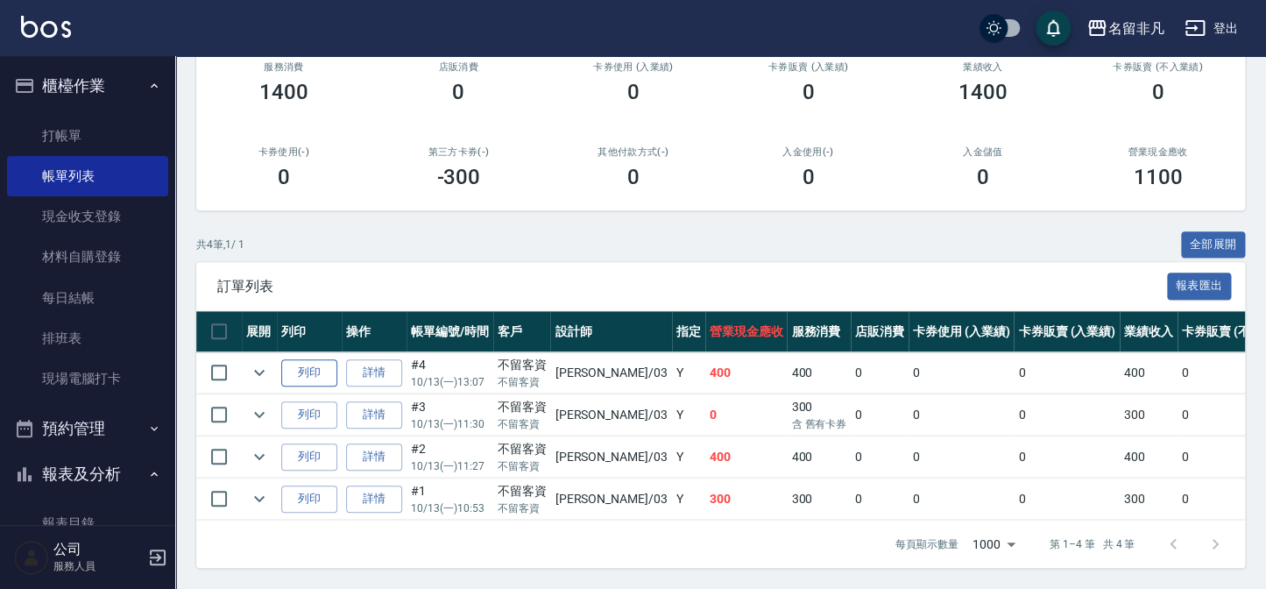
click at [300, 359] on button "列印" at bounding box center [309, 372] width 56 height 27
